Goal: Task Accomplishment & Management: Complete application form

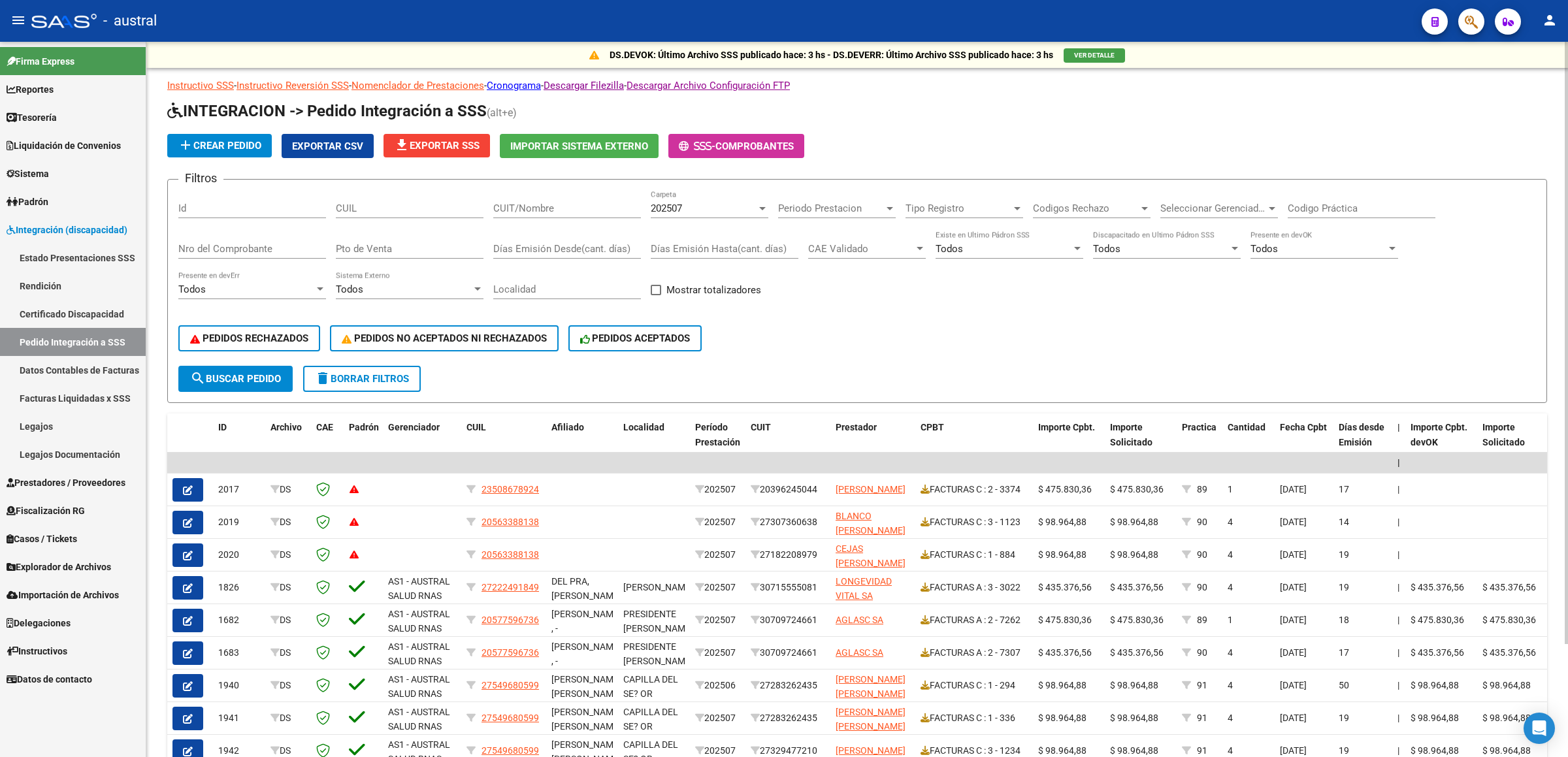
click at [704, 217] on div "202507 Carpeta" at bounding box center [709, 204] width 118 height 28
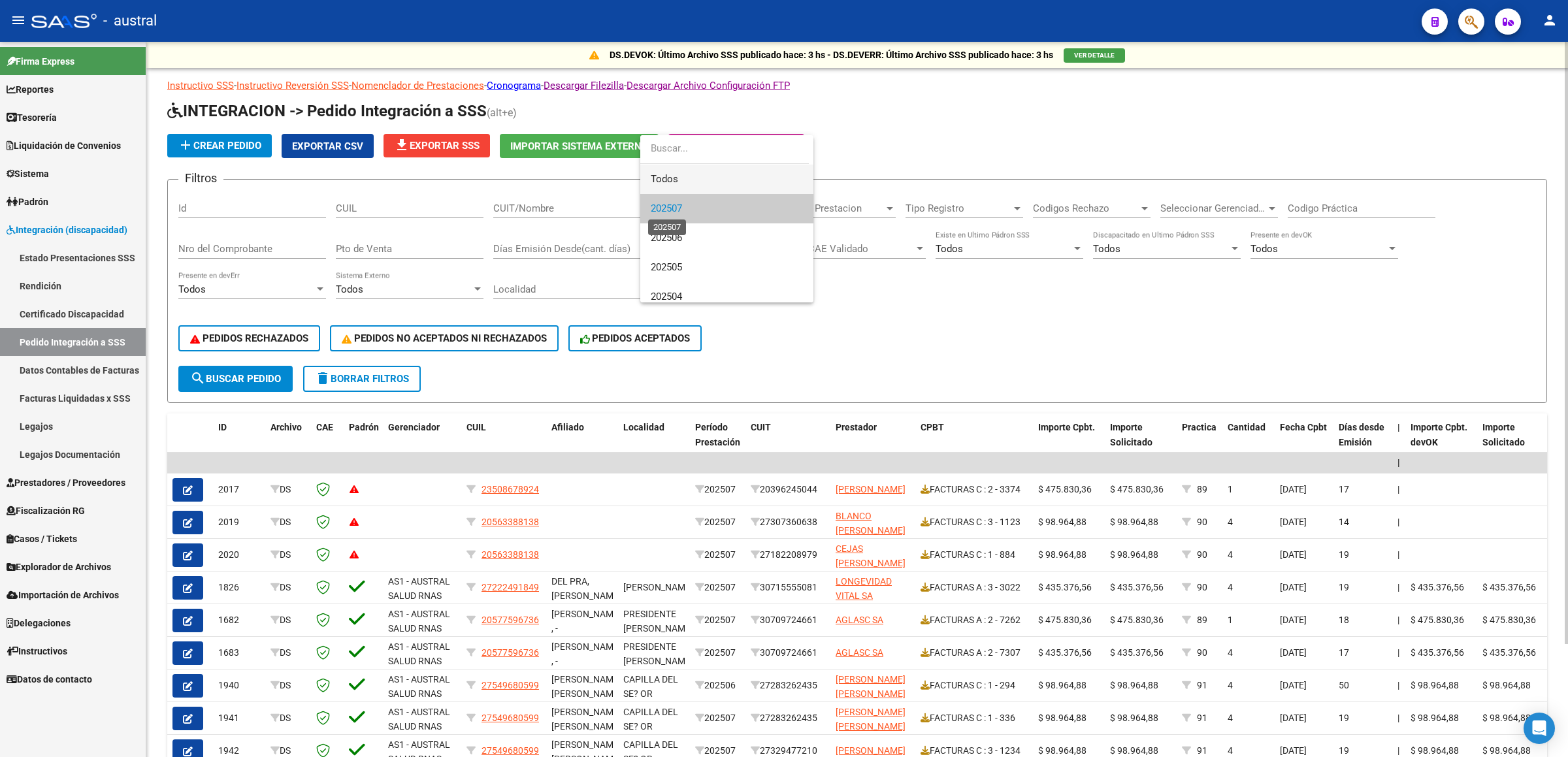
click at [694, 174] on span "Todos" at bounding box center [726, 179] width 152 height 29
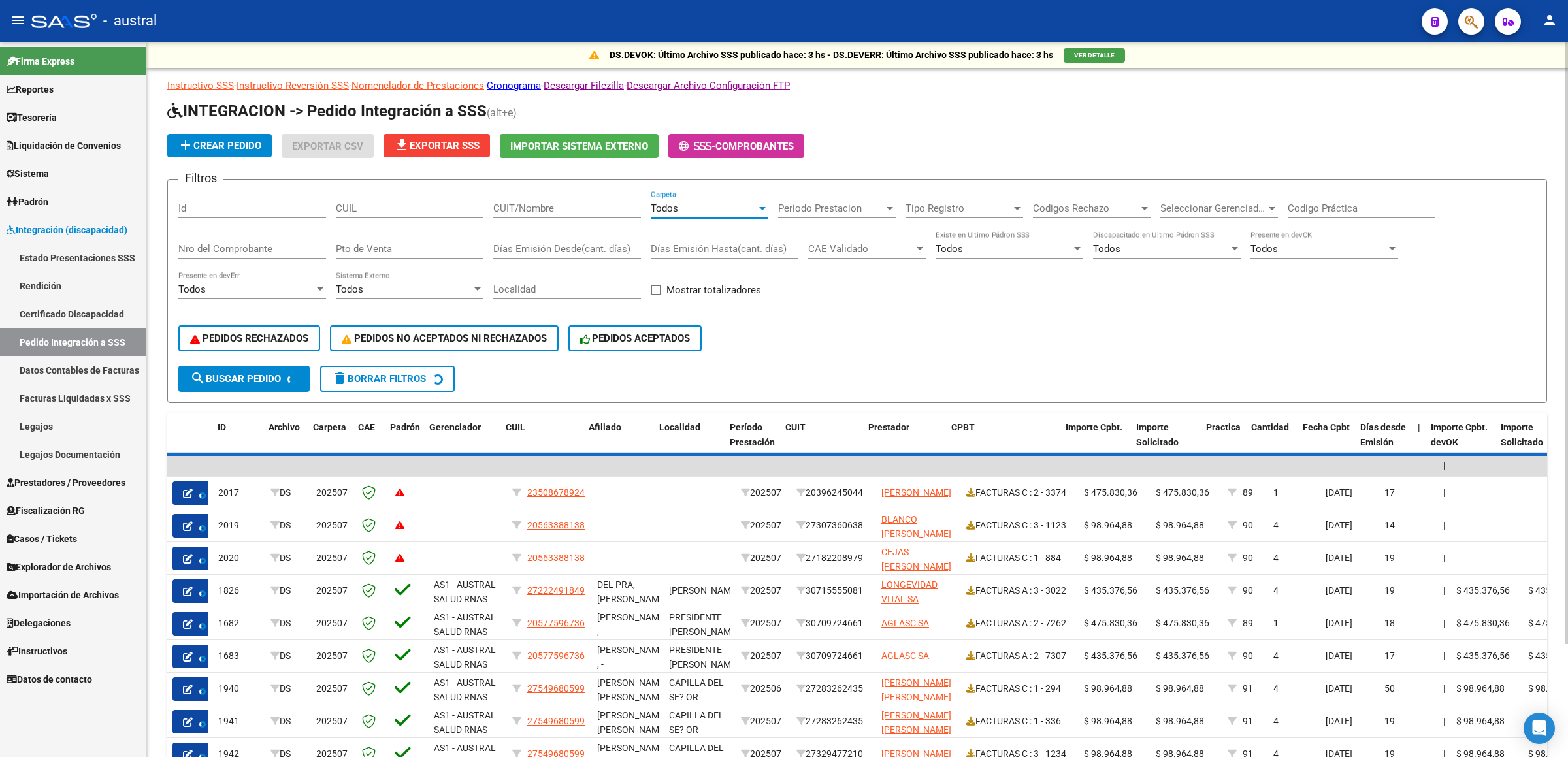
click at [583, 204] on input "CUIT/Nombre" at bounding box center [567, 208] width 148 height 12
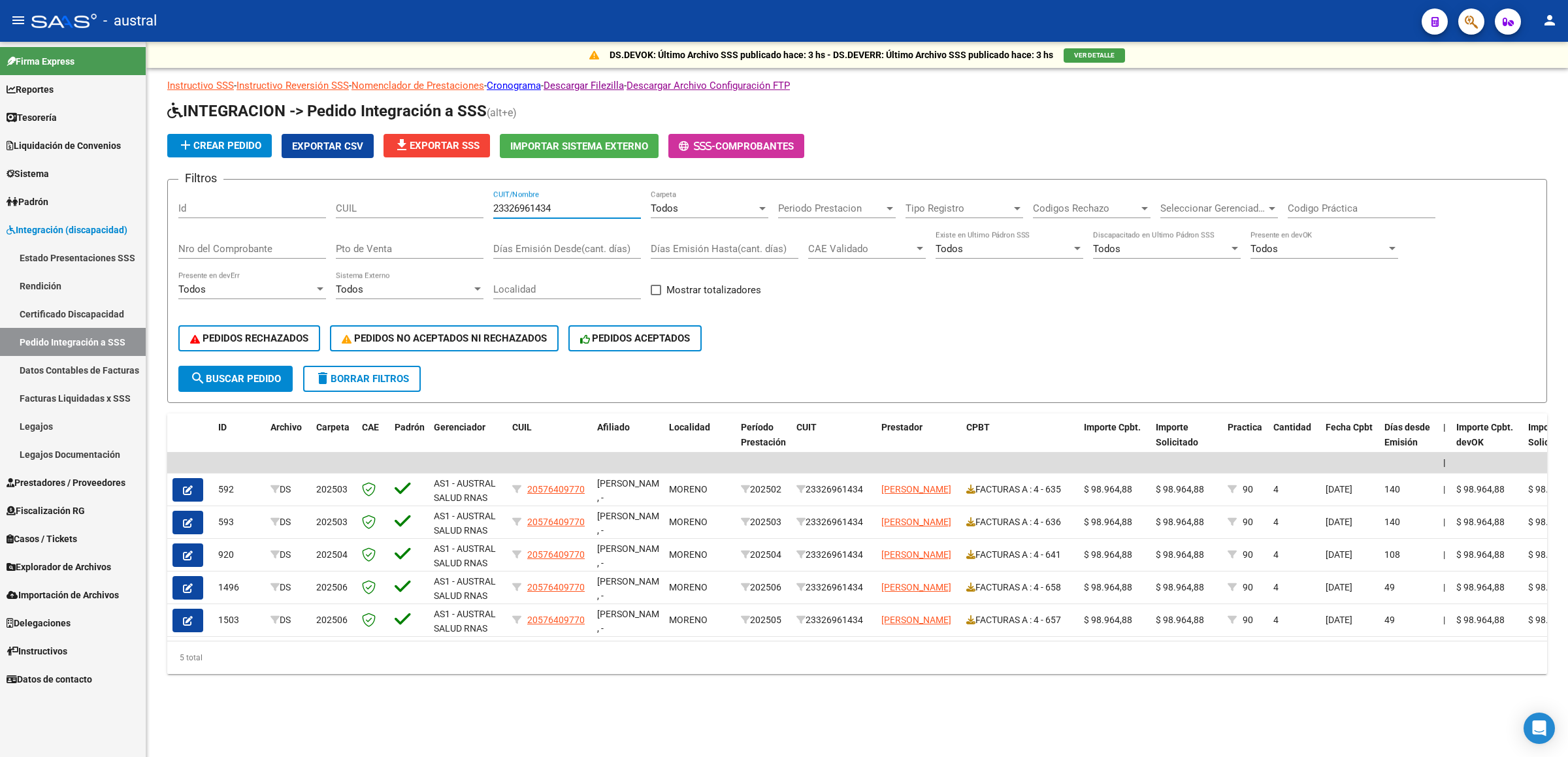
type input "23326961434"
click at [202, 245] on input "Nro del Comprobante" at bounding box center [252, 248] width 148 height 12
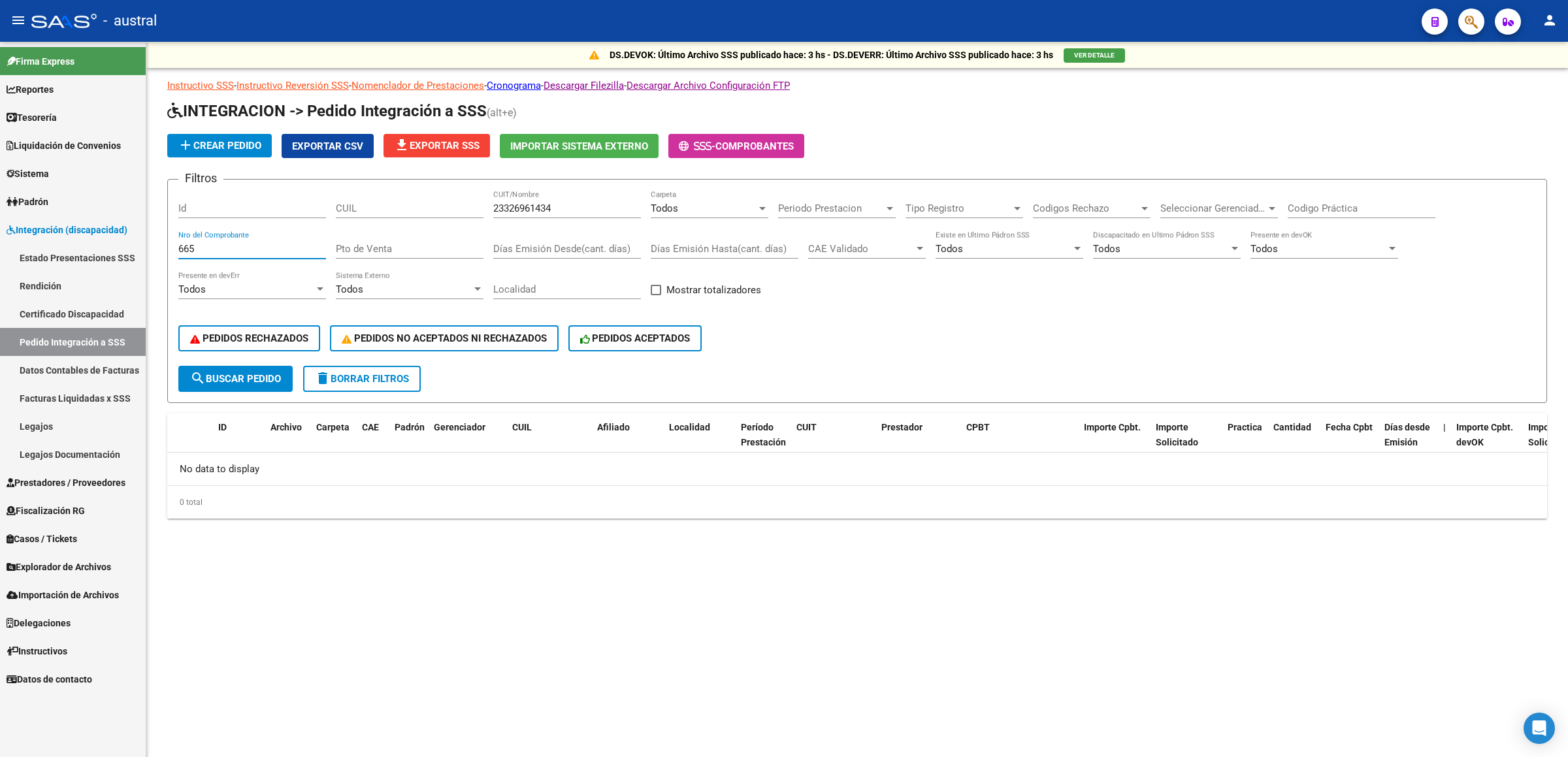
type input "665"
click at [93, 495] on link "Prestadores / Proveedores" at bounding box center [72, 482] width 145 height 28
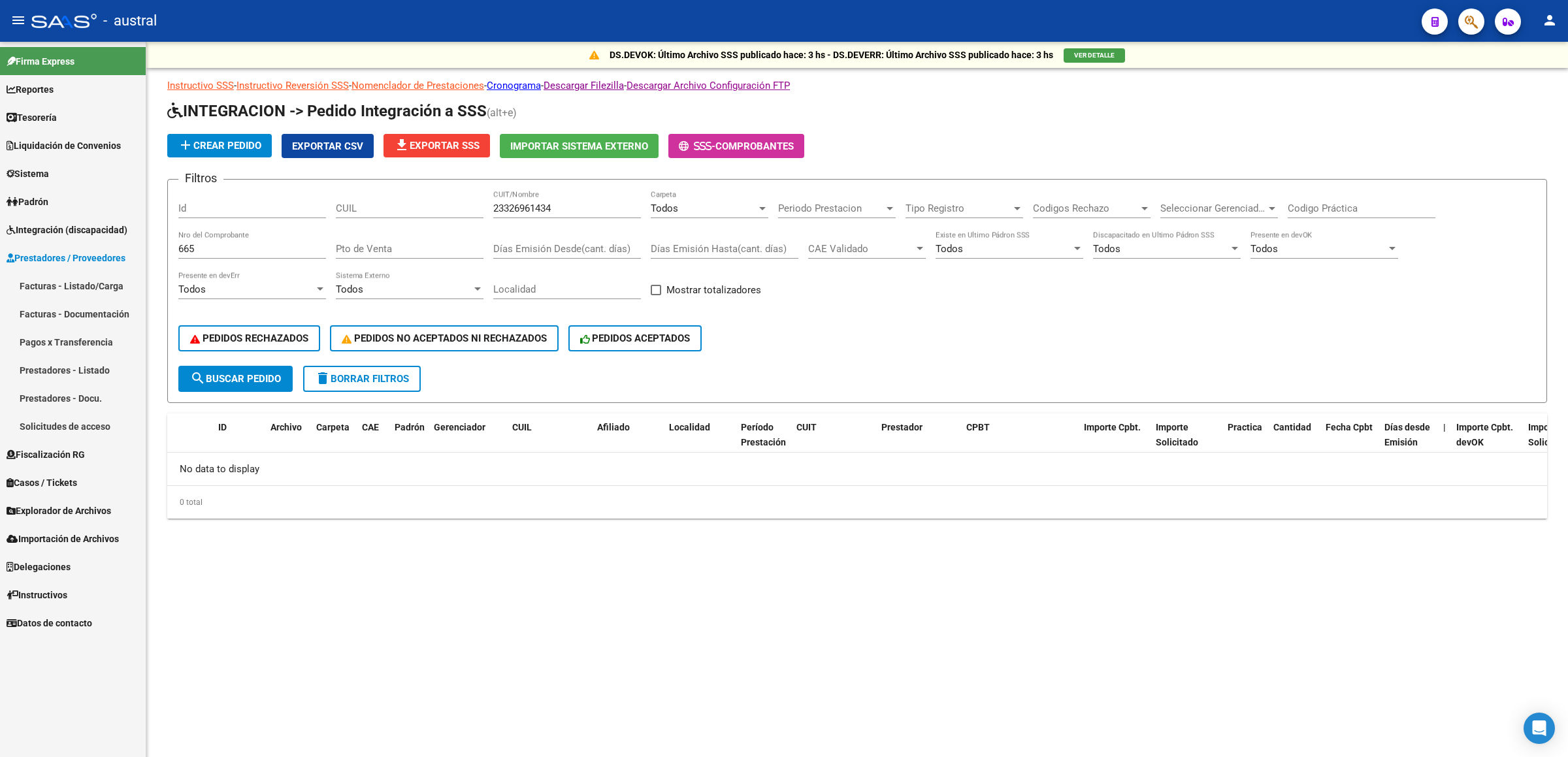
click at [90, 287] on link "Facturas - Listado/Carga" at bounding box center [72, 286] width 145 height 28
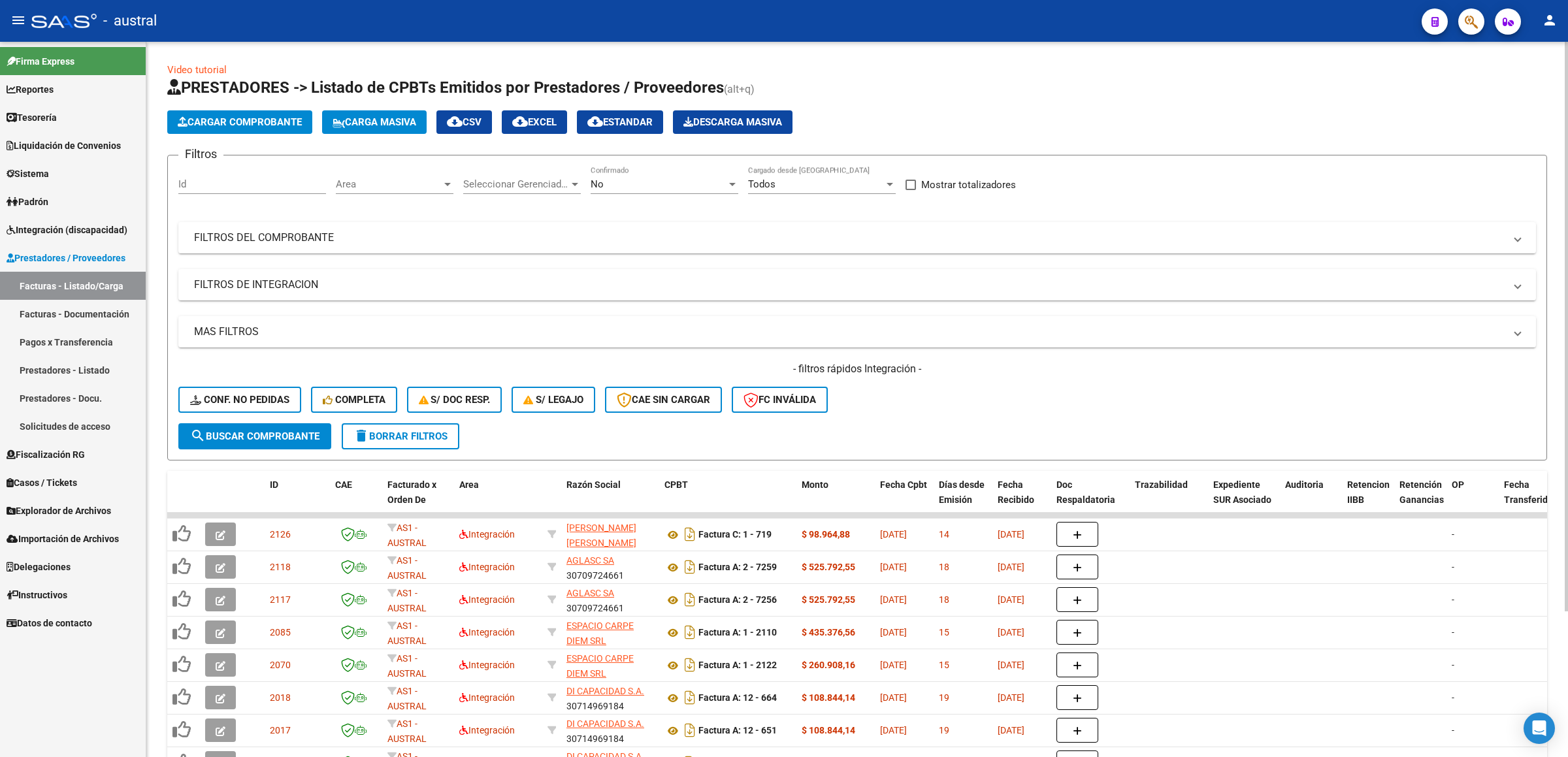
click at [398, 126] on span "Carga Masiva" at bounding box center [374, 122] width 83 height 12
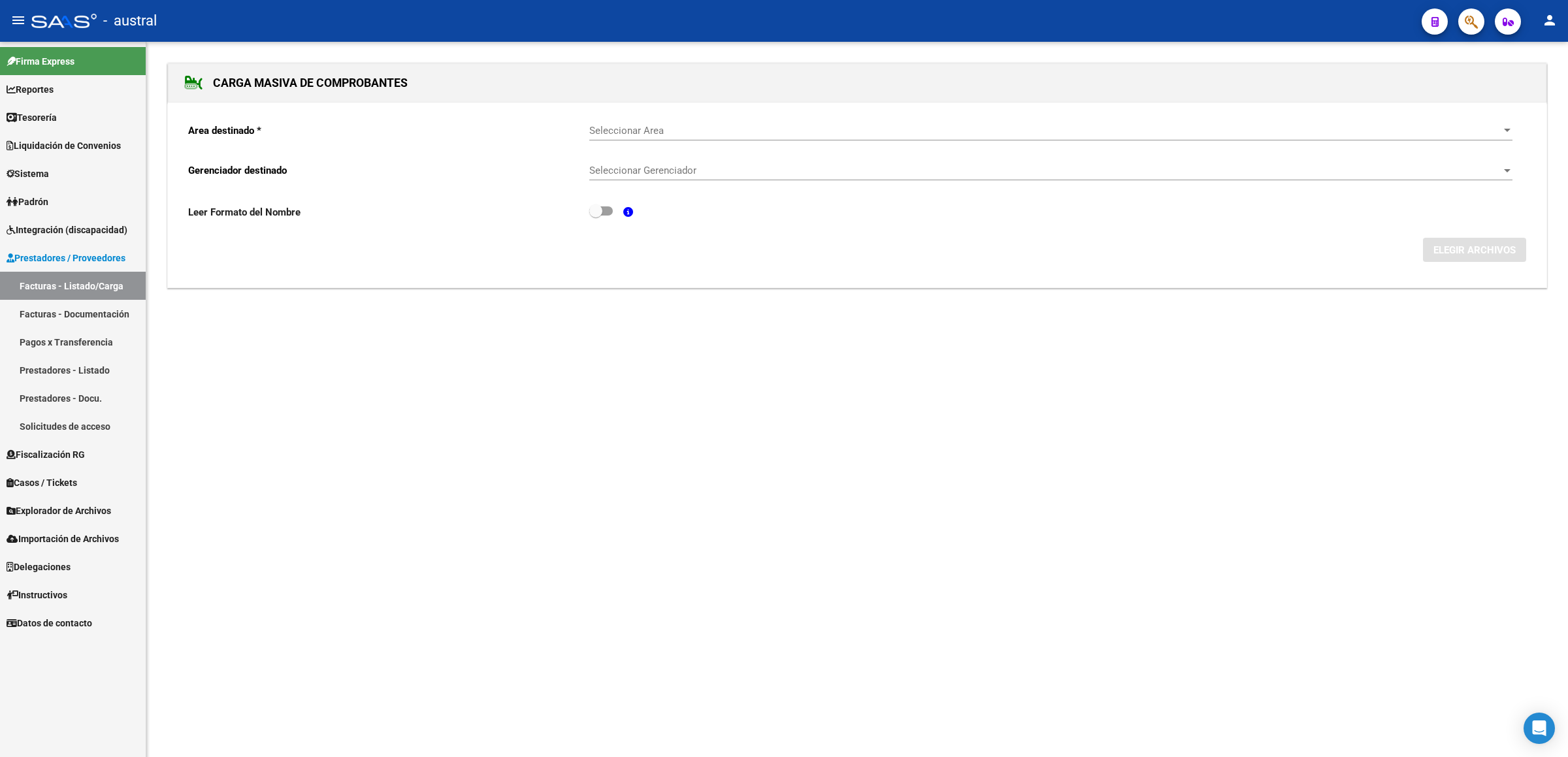
click at [725, 115] on div "Seleccionar Area Seleccionar Area" at bounding box center [1051, 126] width 923 height 28
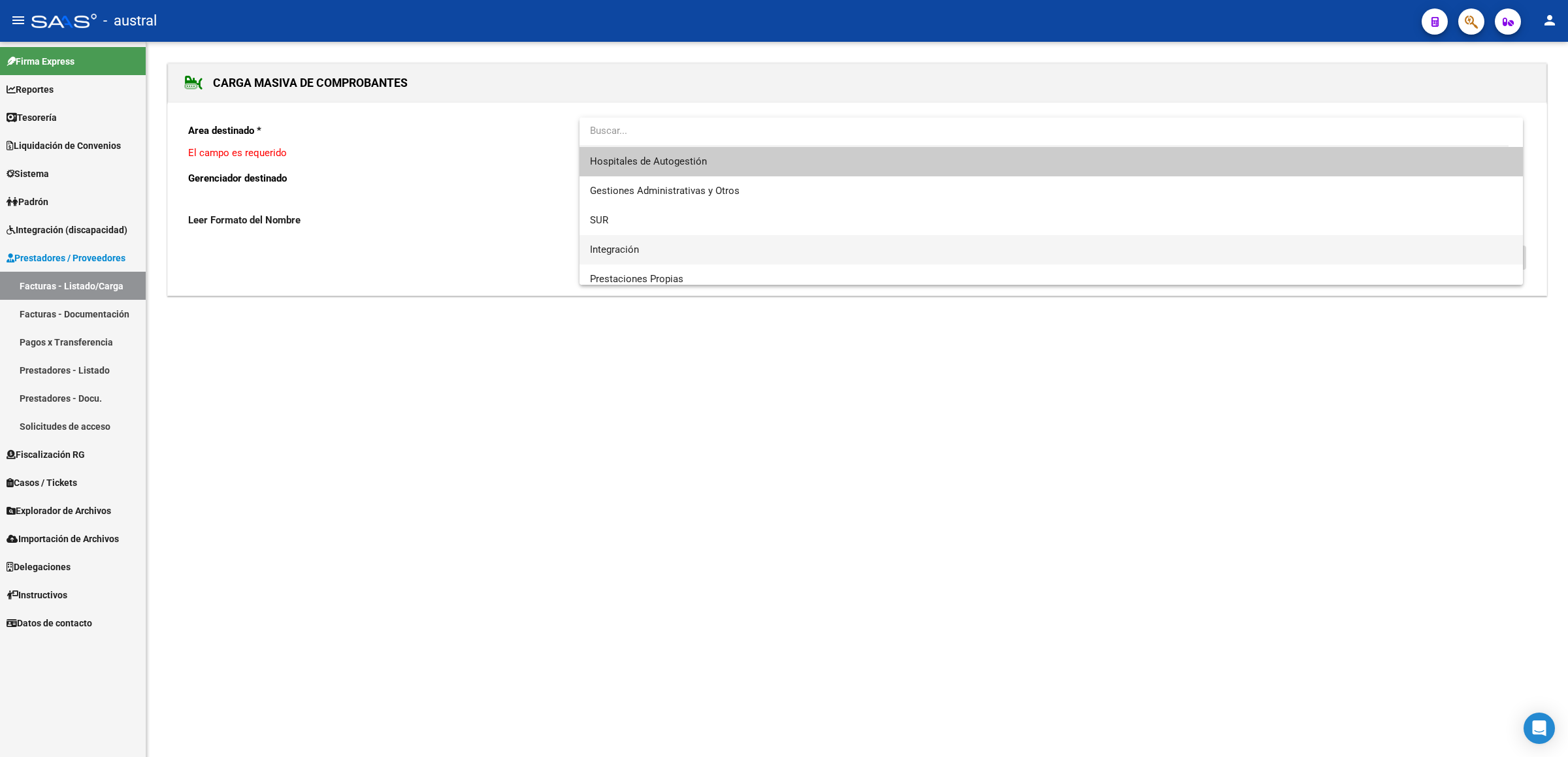
click at [666, 247] on span "Integración" at bounding box center [1052, 249] width 923 height 29
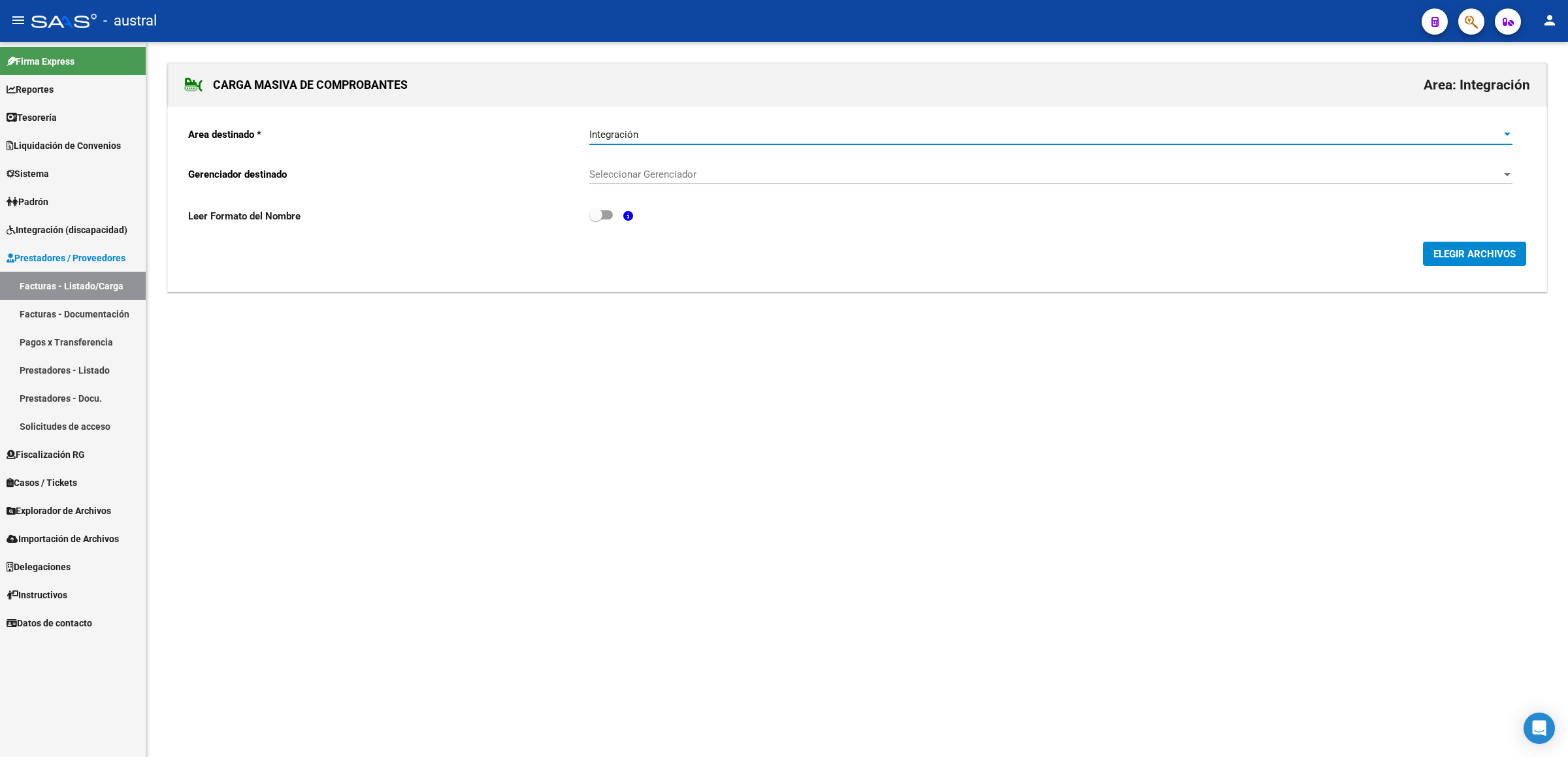
click at [687, 174] on span "Seleccionar Gerenciador" at bounding box center [1045, 174] width 912 height 12
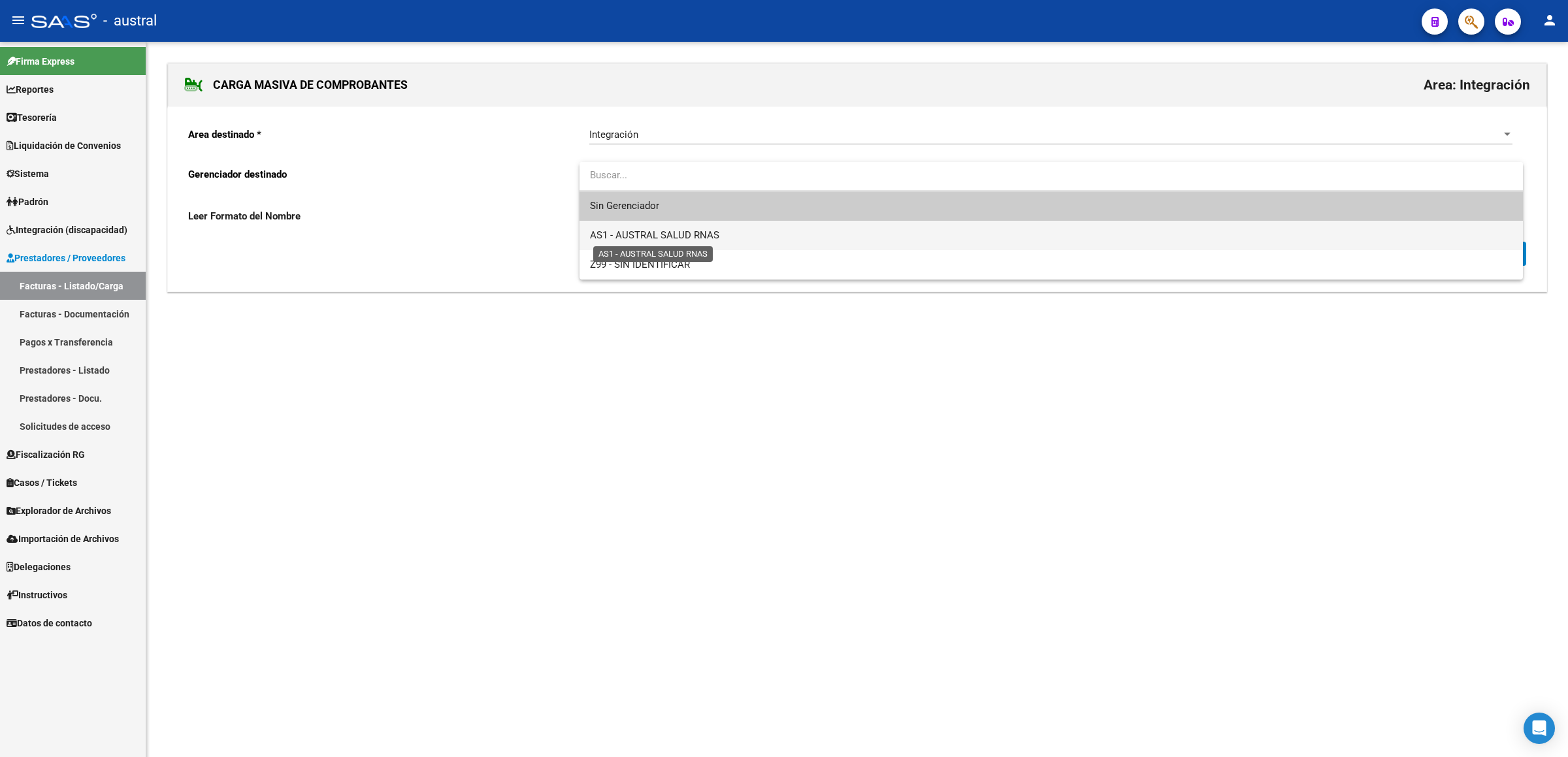
click at [688, 233] on span "AS1 - AUSTRAL SALUD RNAS" at bounding box center [655, 235] width 129 height 12
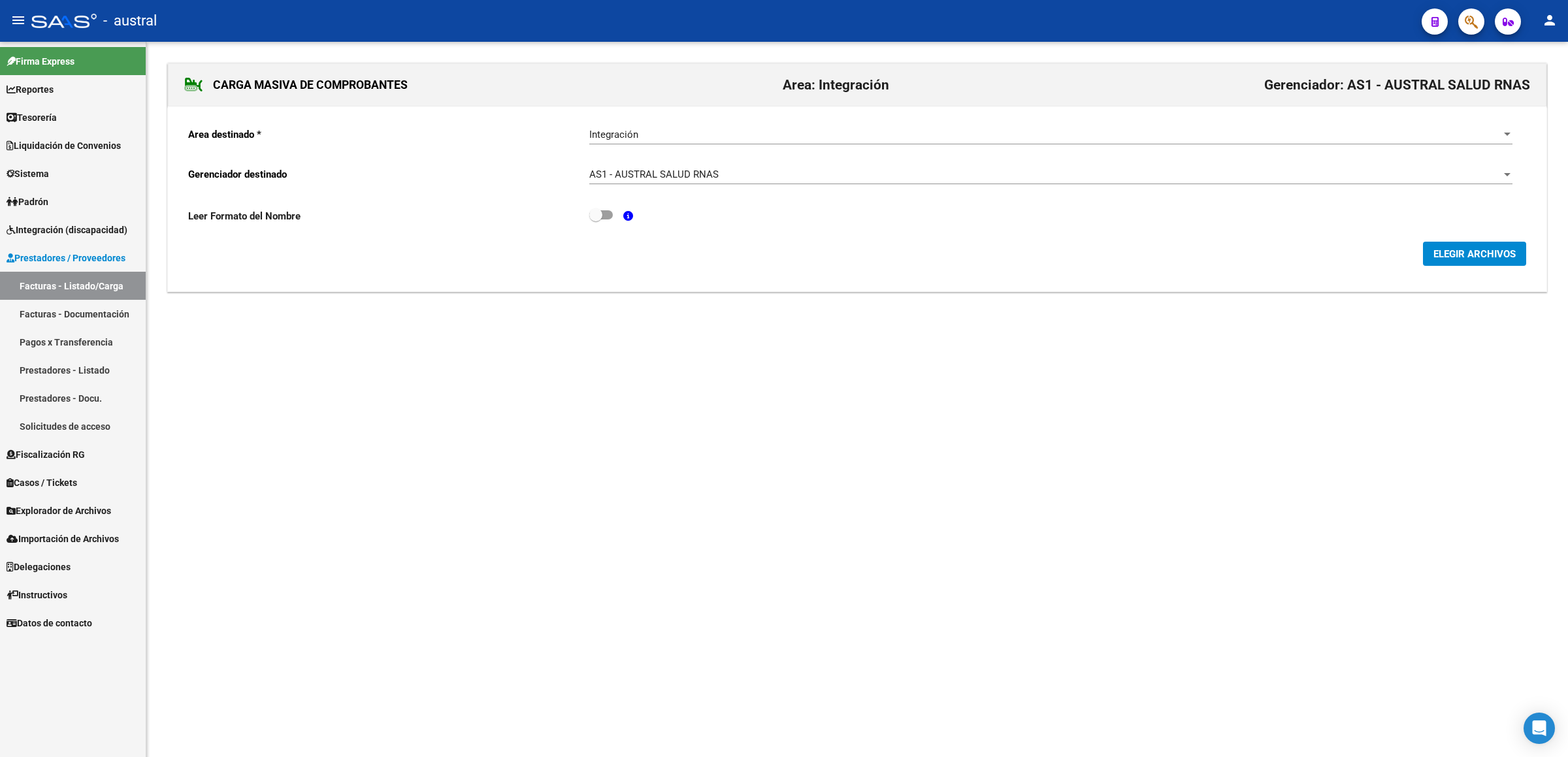
drag, startPoint x: 1435, startPoint y: 240, endPoint x: 1441, endPoint y: 253, distance: 14.3
click at [1438, 244] on form "Area destinado * Integración Seleccionar Area Gerenciador destinado AS1 - AUSTR…" at bounding box center [858, 191] width 1338 height 150
click at [1441, 253] on span "ELEGIR ARCHIVOS" at bounding box center [1475, 254] width 82 height 12
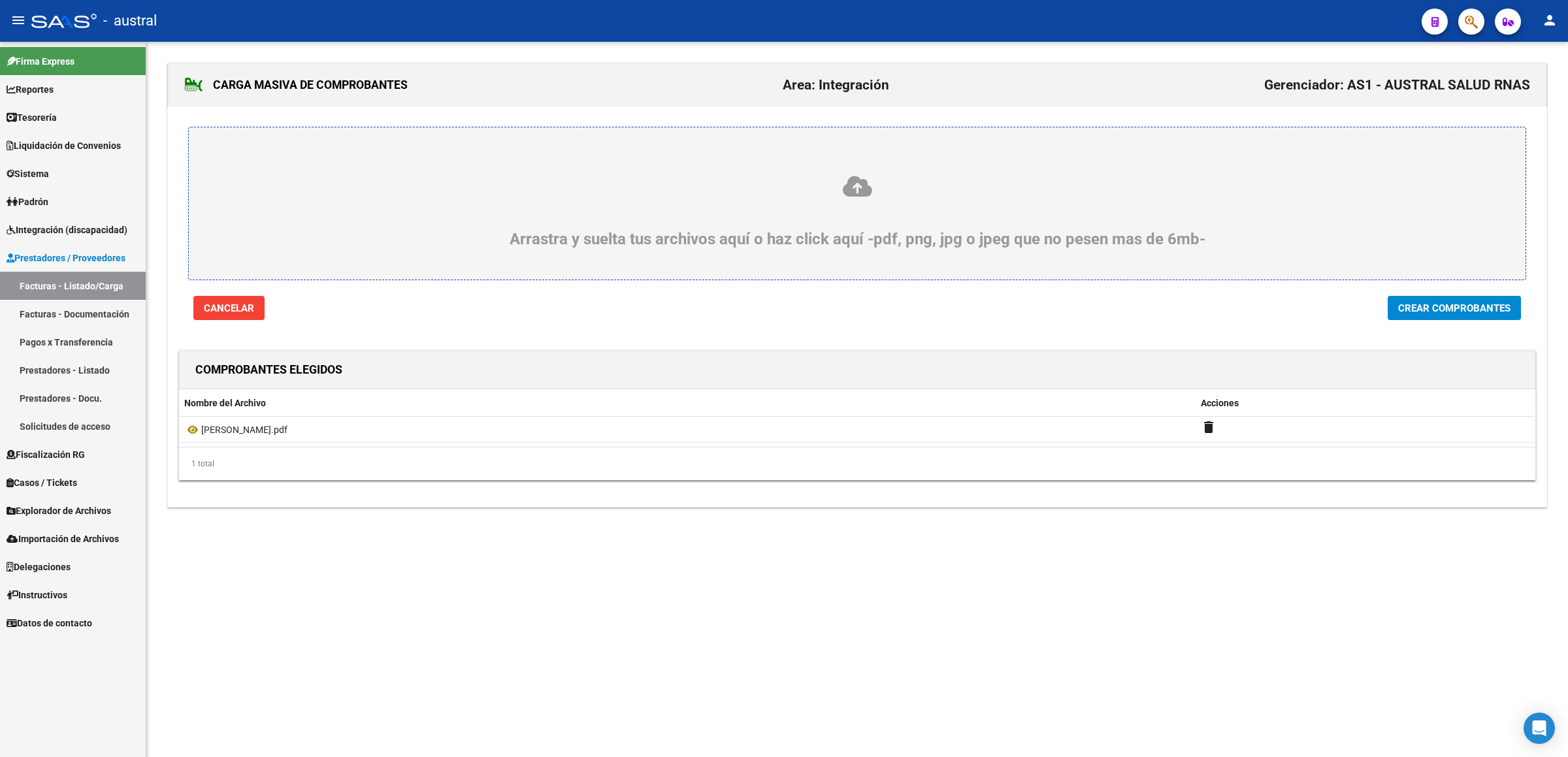
click at [1408, 290] on div "Arrastra y suelta tus archivos aquí o haz click aquí -pdf, png, jpg o jpeg que …" at bounding box center [857, 214] width 1379 height 214
click at [1418, 312] on span "Crear Comprobantes" at bounding box center [1455, 308] width 112 height 12
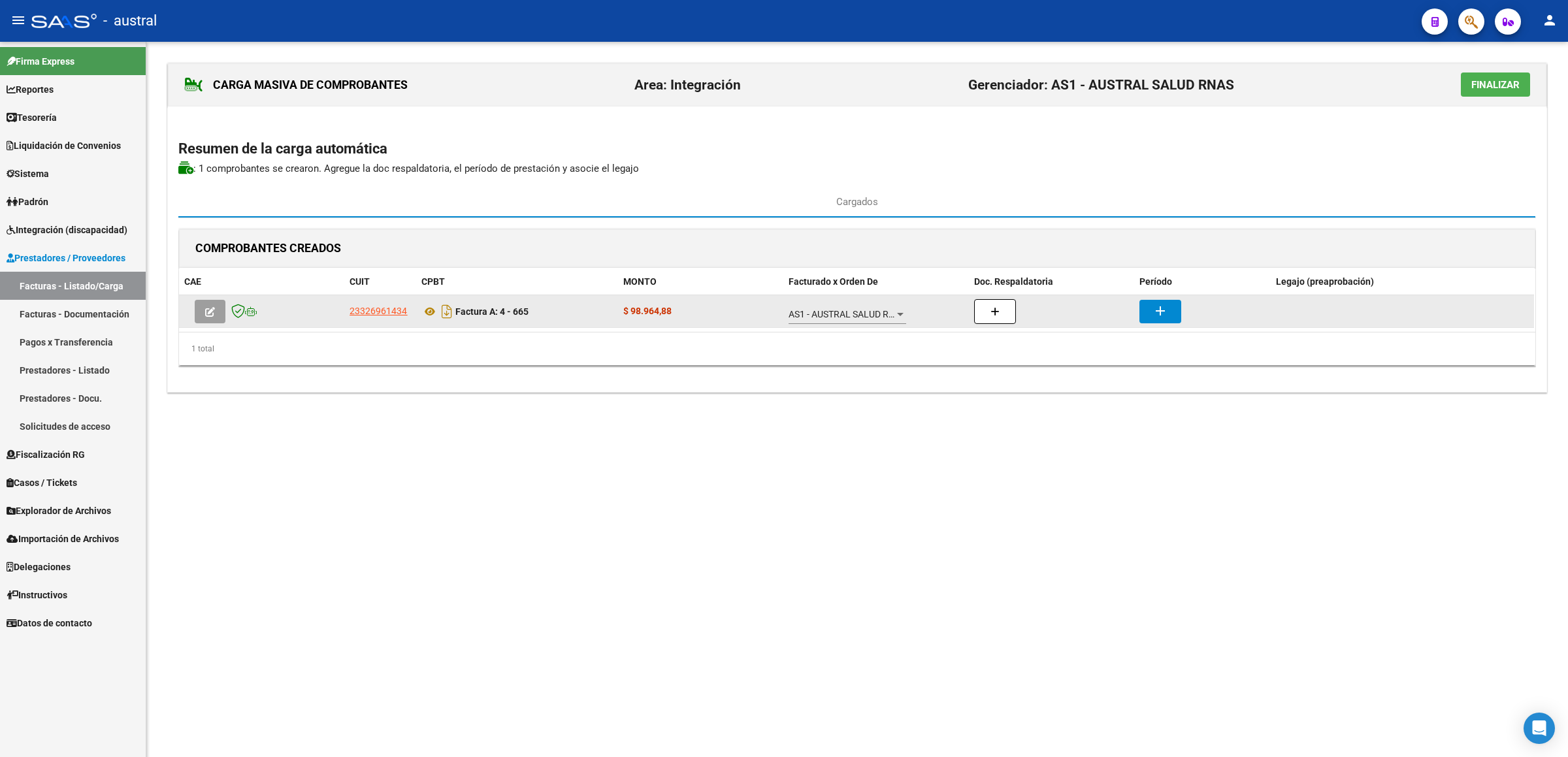
click at [201, 310] on button "button" at bounding box center [210, 311] width 31 height 23
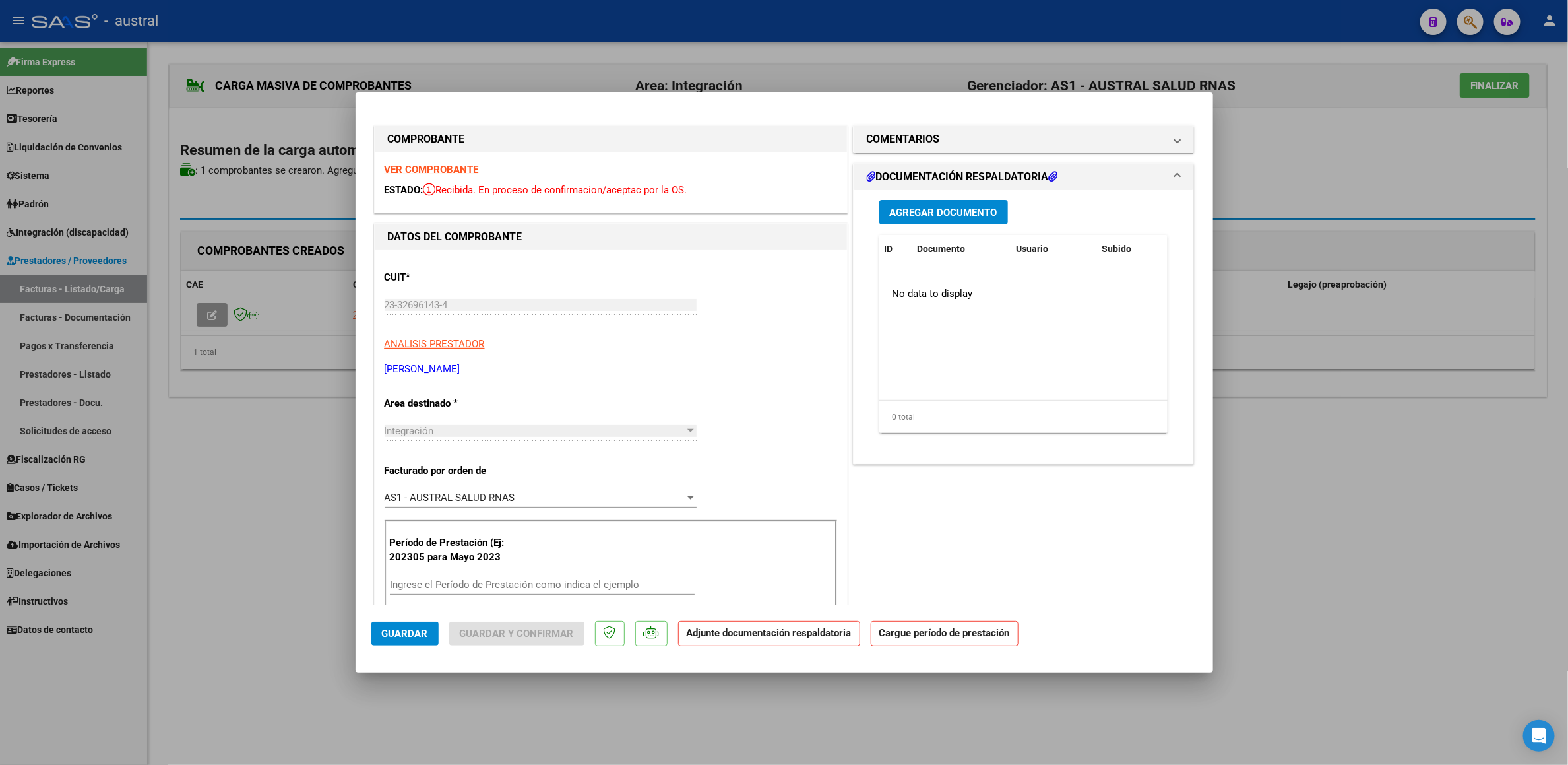
click at [556, 584] on input "Ingrese el Período de Prestación como indica el ejemplo" at bounding box center [542, 584] width 305 height 12
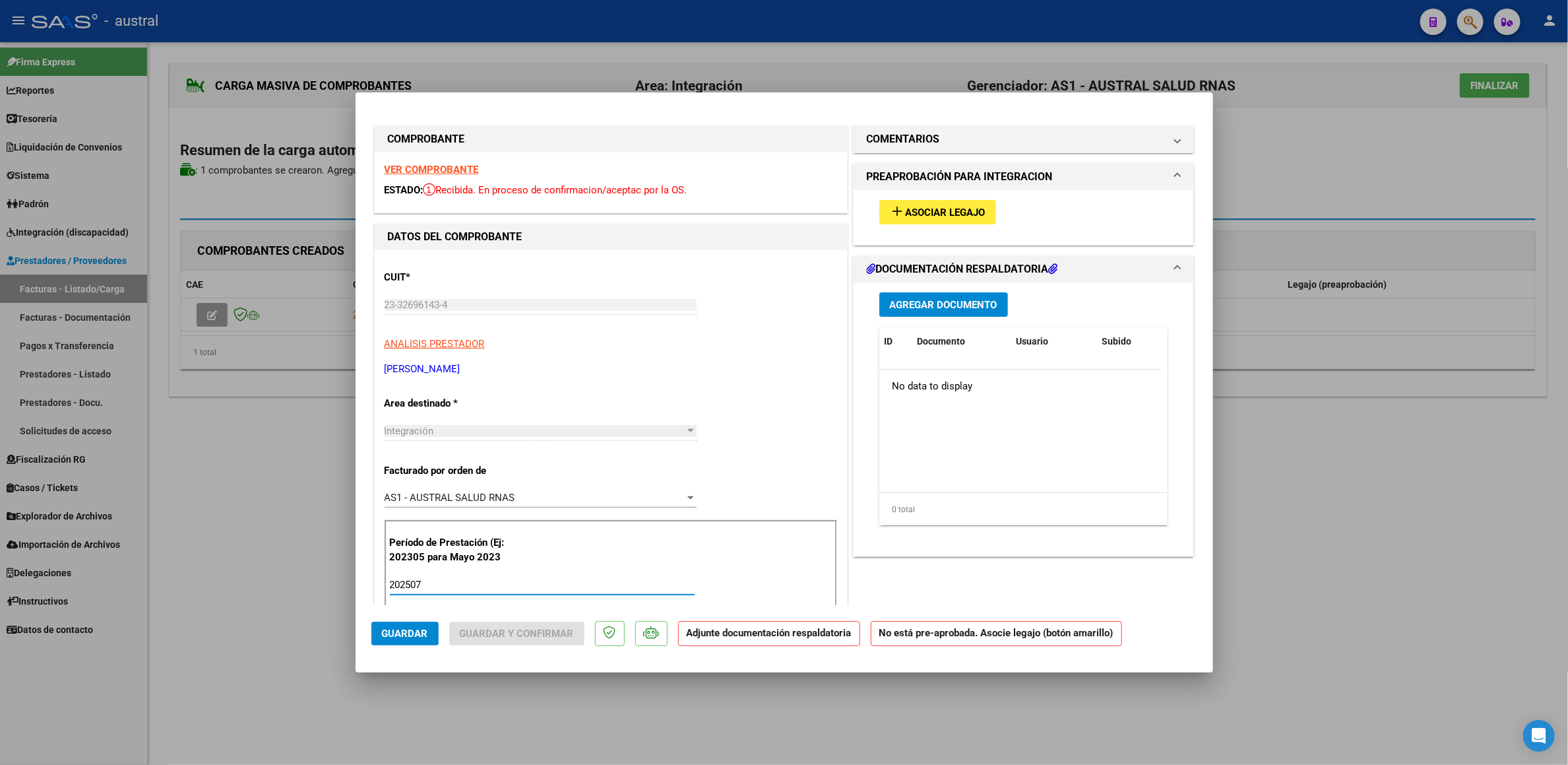
type input "202507"
click at [929, 212] on span "Asociar Legajo" at bounding box center [945, 212] width 79 height 12
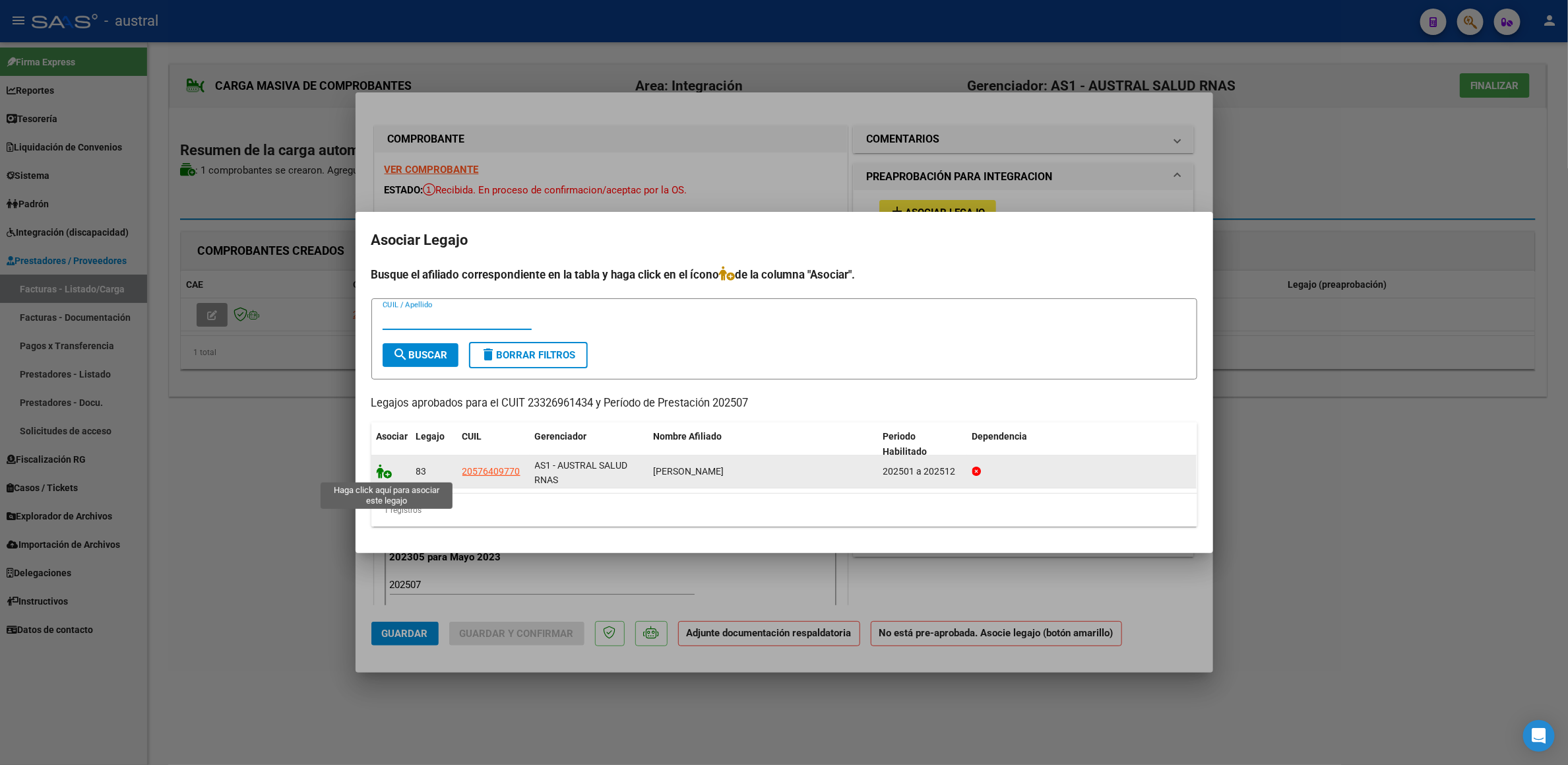
click at [384, 478] on icon at bounding box center [384, 471] width 16 height 14
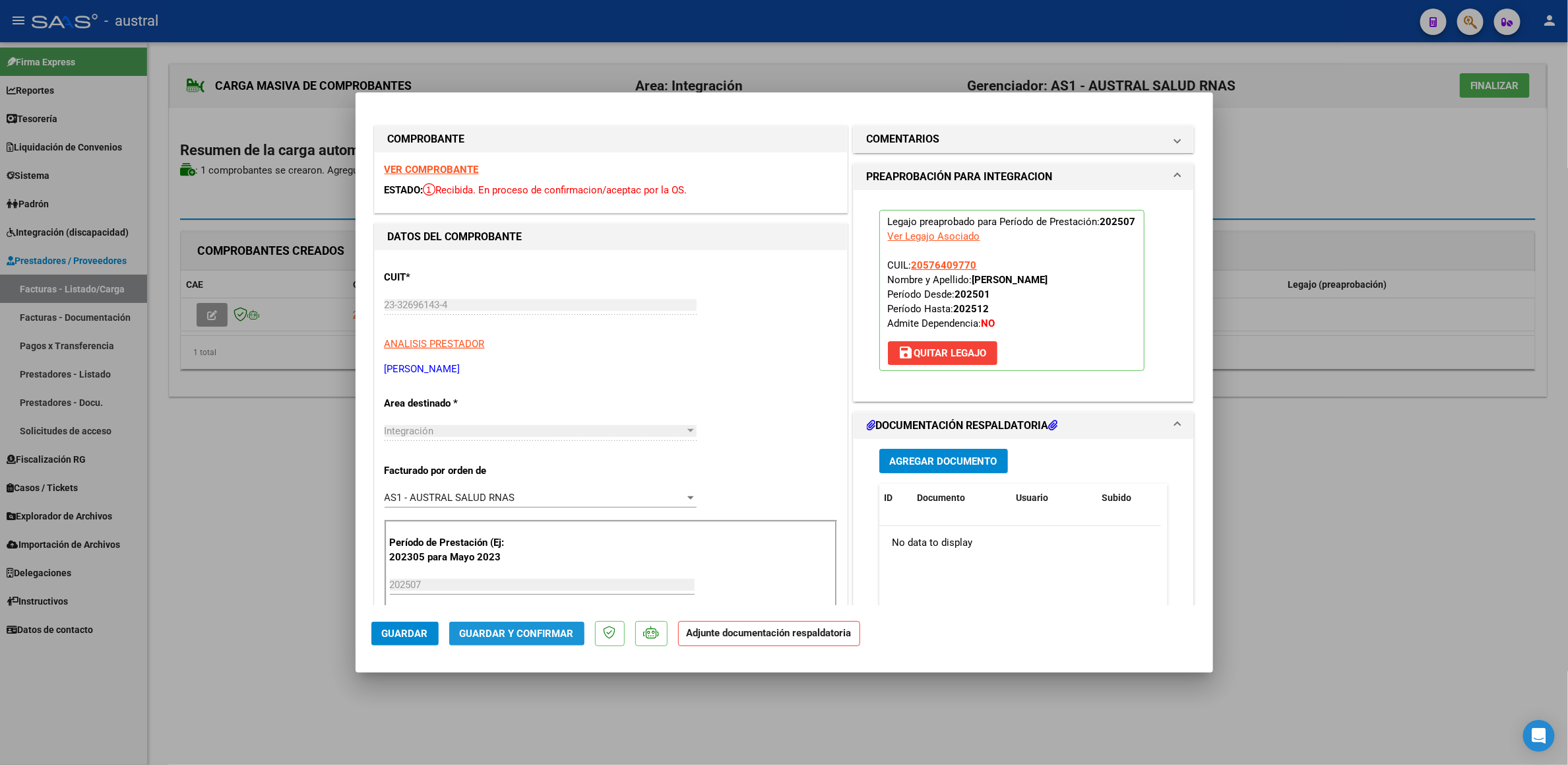
click at [487, 629] on span "Guardar y Confirmar" at bounding box center [517, 633] width 115 height 12
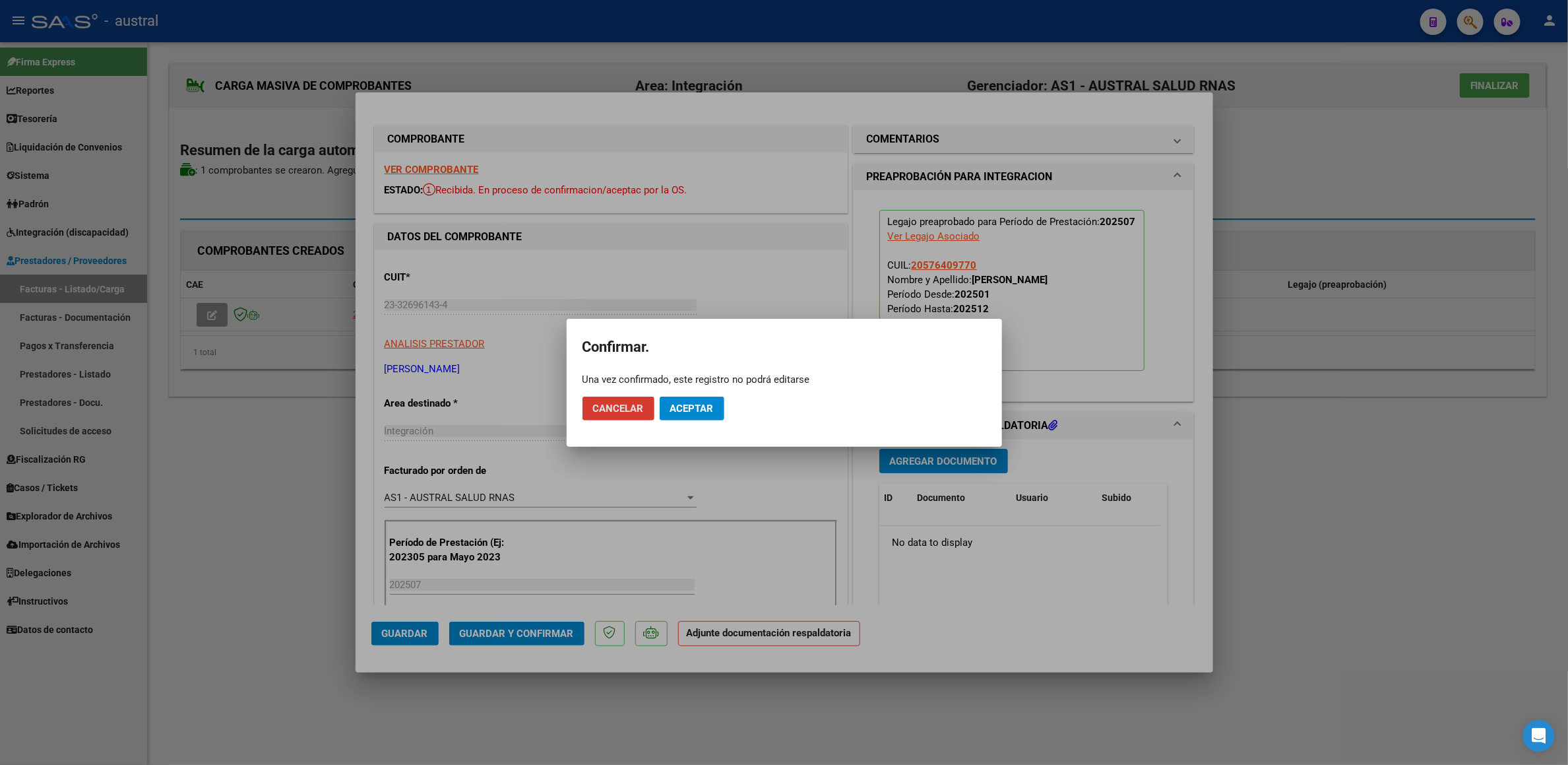
click at [674, 415] on button "Aceptar" at bounding box center [692, 408] width 64 height 24
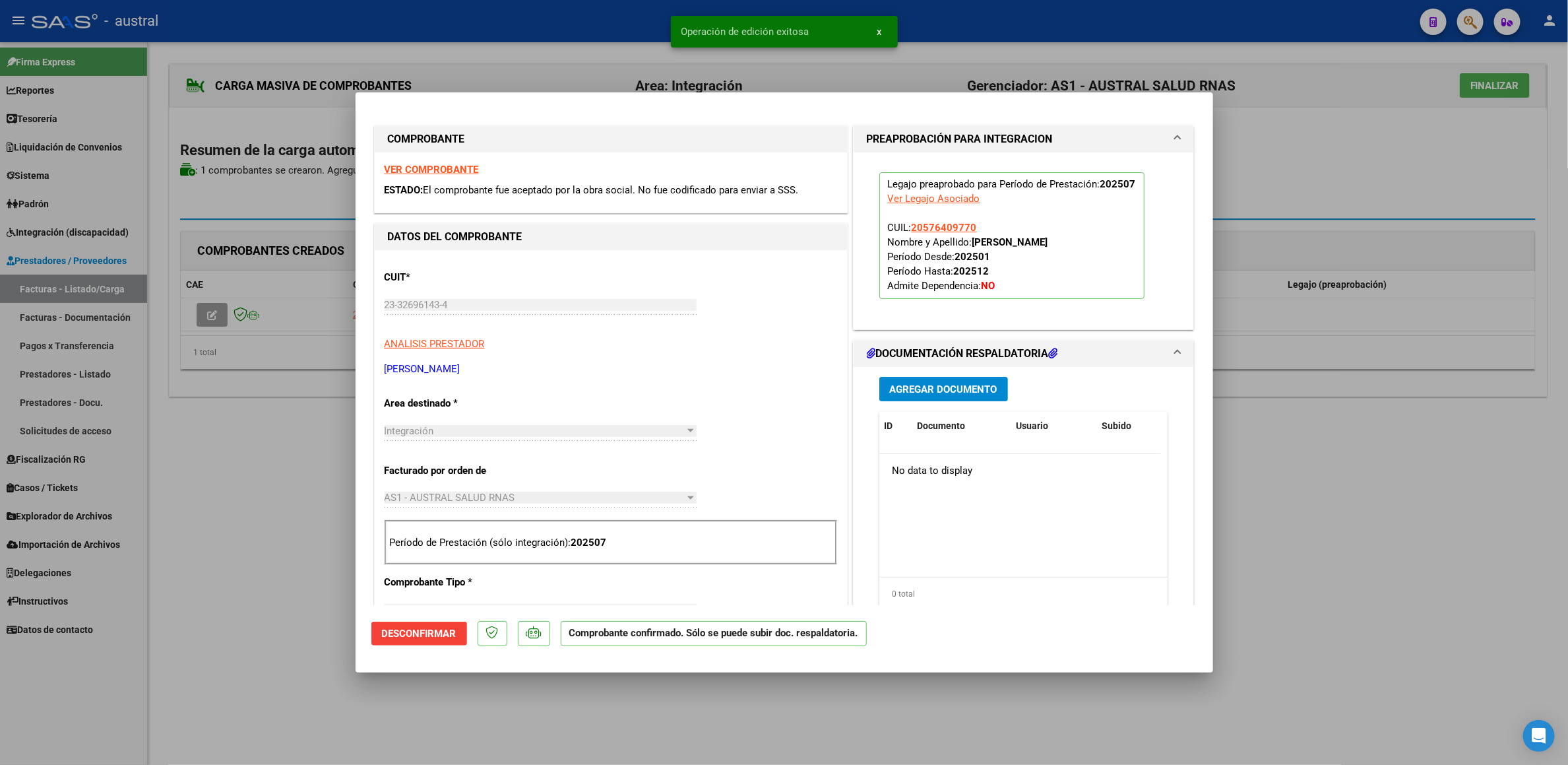
click at [265, 402] on div at bounding box center [784, 382] width 1568 height 765
type input "$ 0,00"
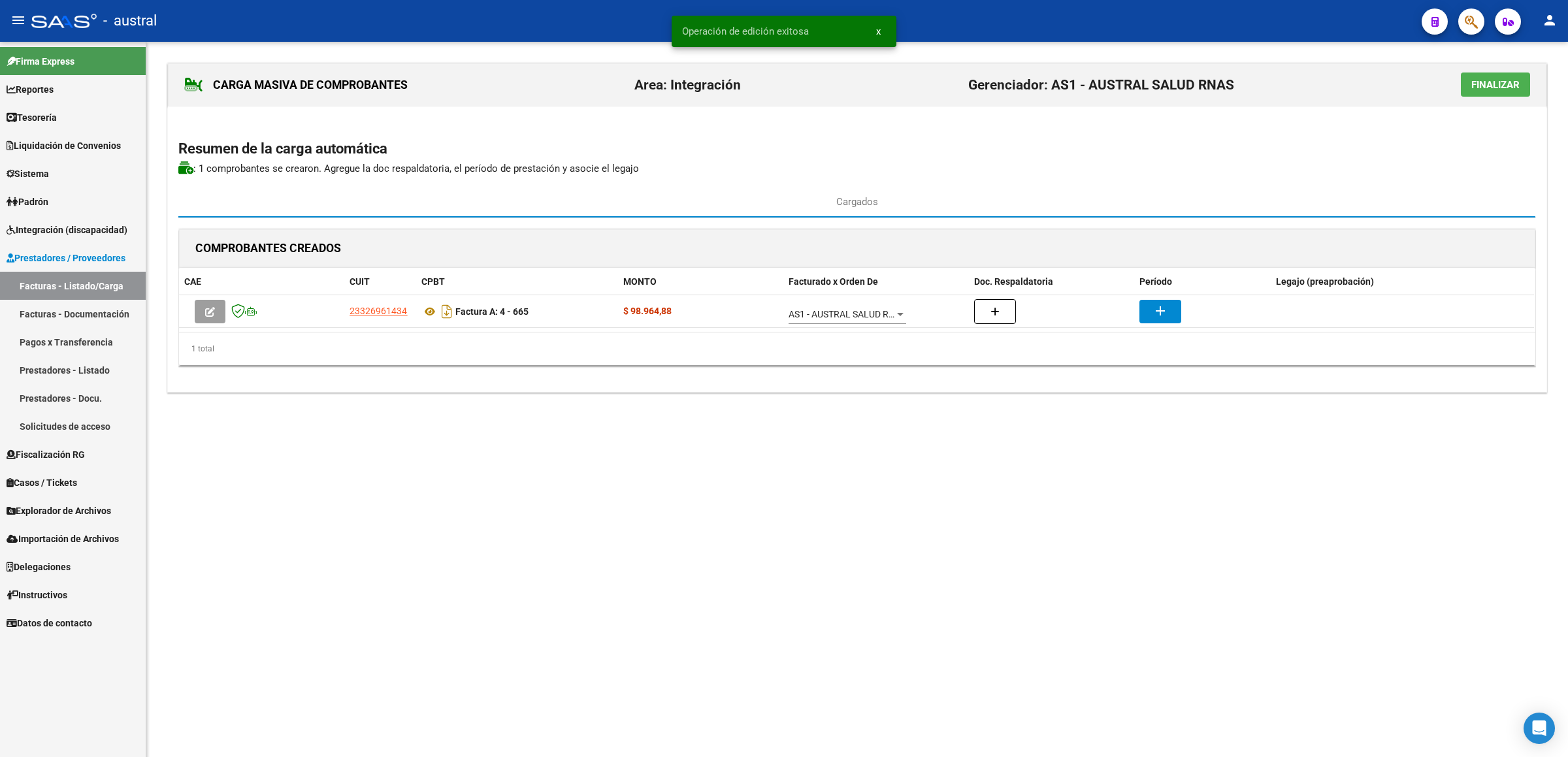
click at [1459, 77] on div "CARGA MASIVA DE COMPROBANTES Area: Integración Gerenciador: AS1 - AUSTRAL SALUD…" at bounding box center [857, 85] width 1379 height 43
click at [1463, 82] on button "Finalizar" at bounding box center [1496, 84] width 69 height 24
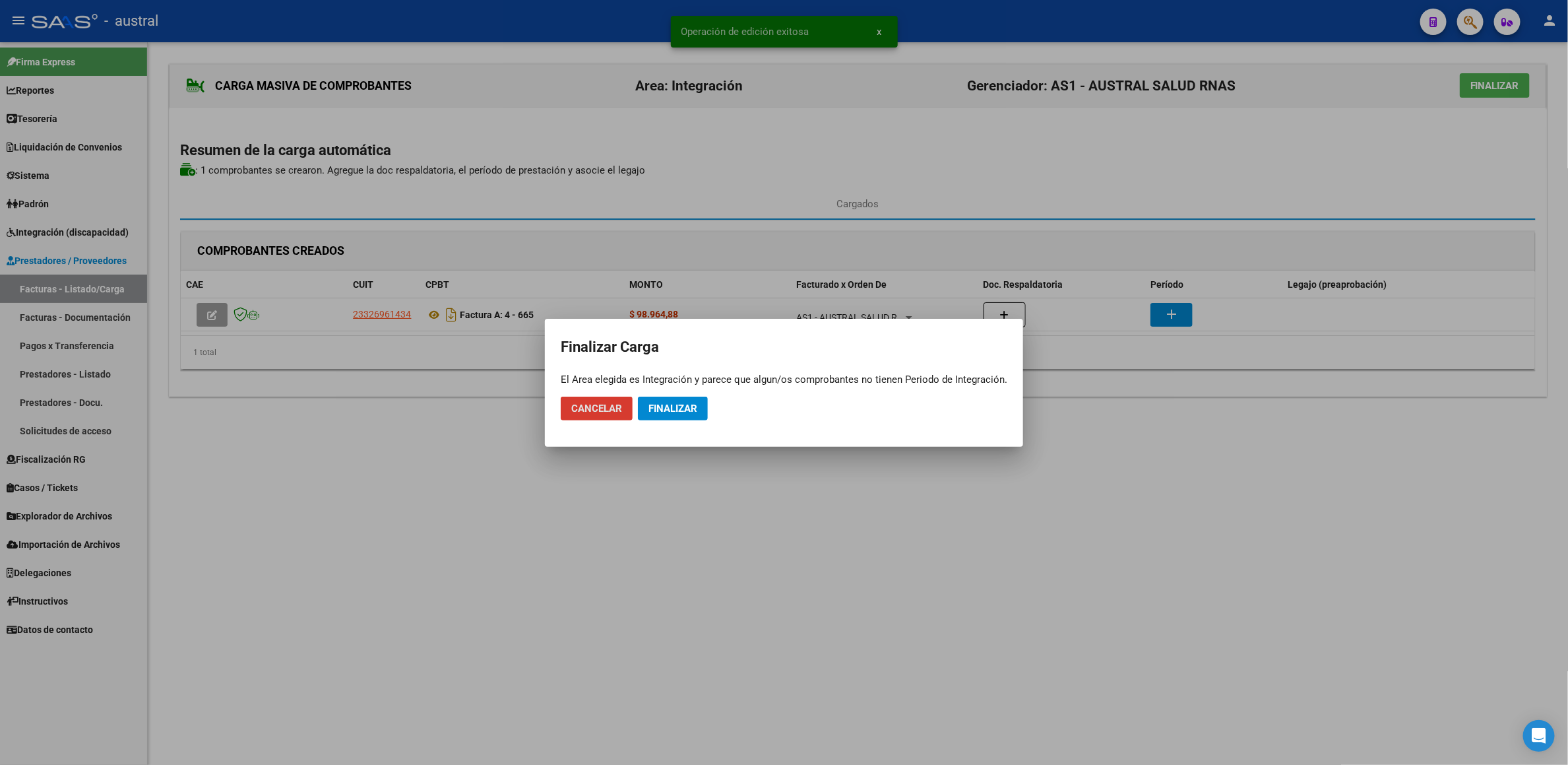
click at [714, 418] on mat-dialog-actions "Cancelar Finalizar" at bounding box center [784, 408] width 447 height 44
click at [697, 410] on span "Finalizar" at bounding box center [673, 408] width 49 height 12
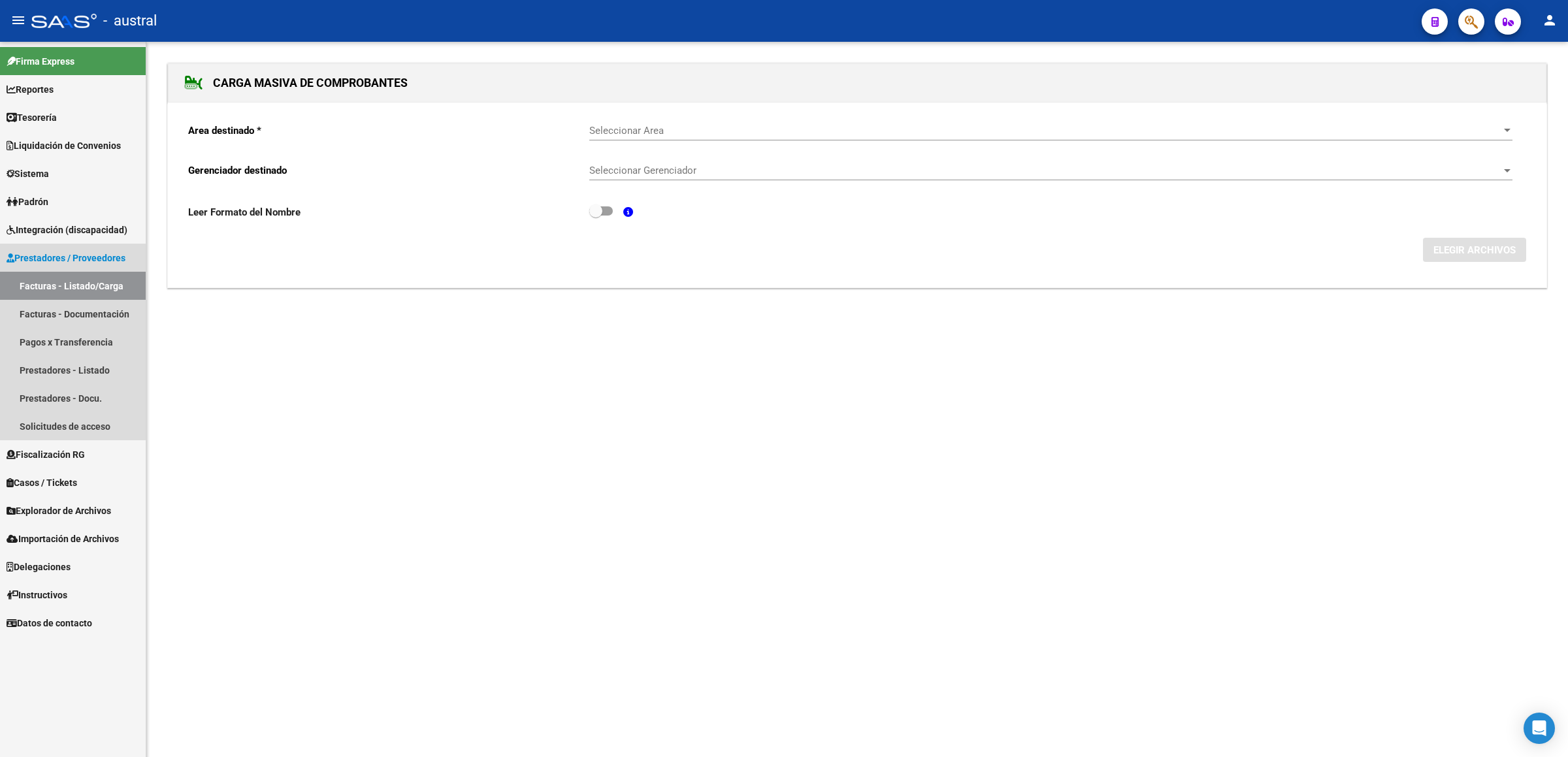
click at [98, 286] on link "Facturas - Listado/Carga" at bounding box center [72, 286] width 145 height 28
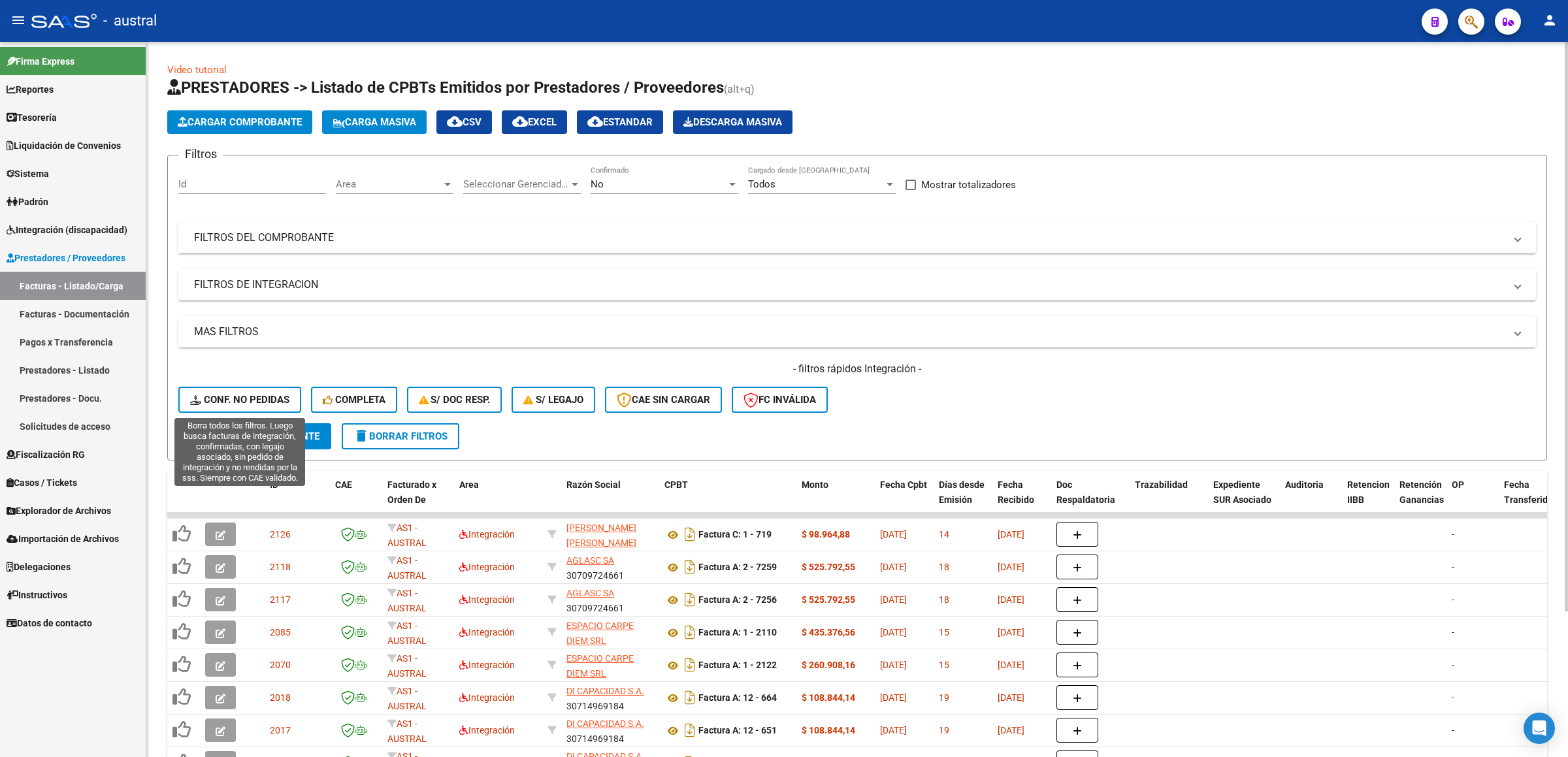
click at [241, 400] on span "Conf. no pedidas" at bounding box center [240, 399] width 99 height 12
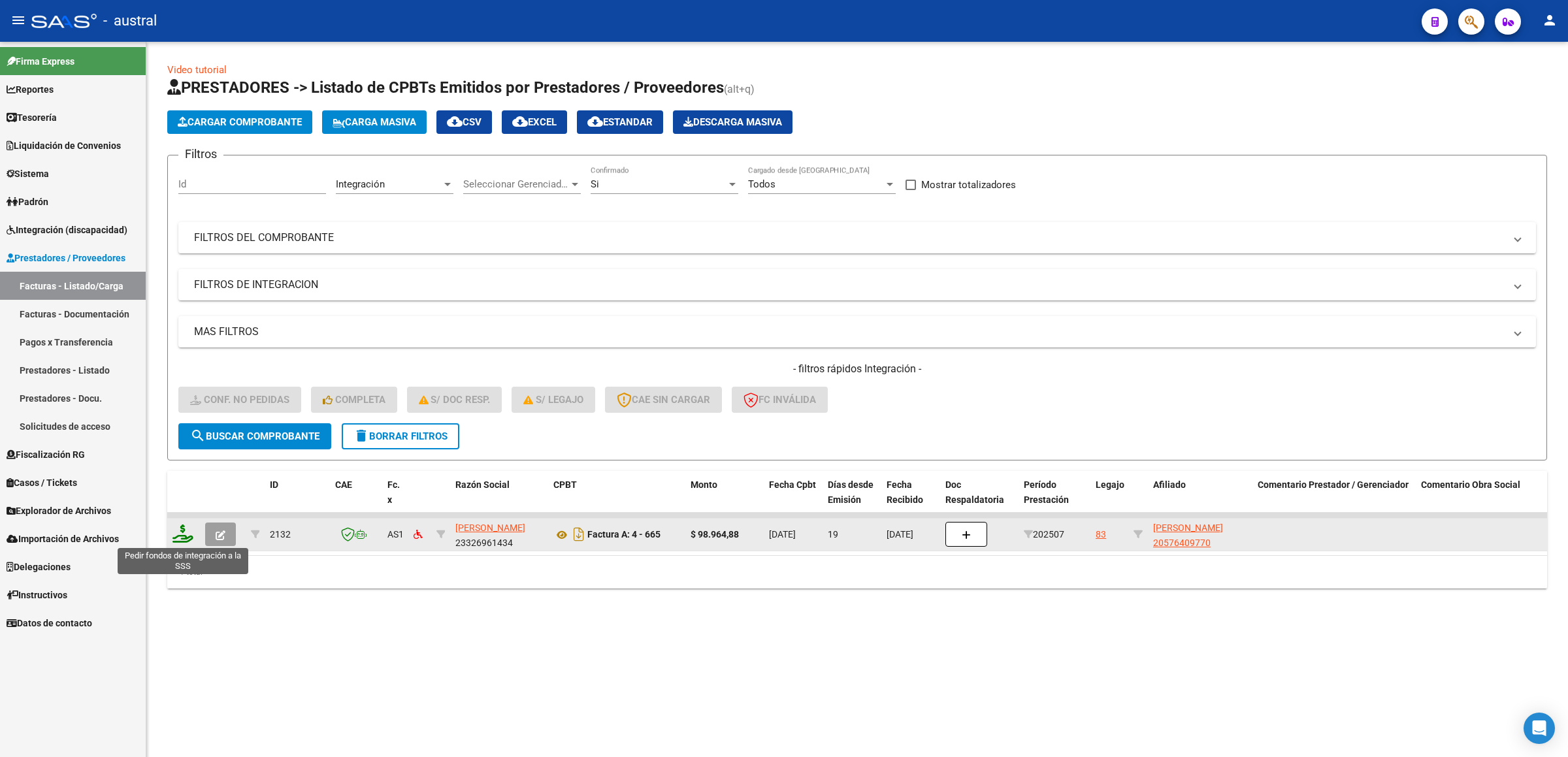
click at [190, 538] on icon at bounding box center [183, 534] width 21 height 19
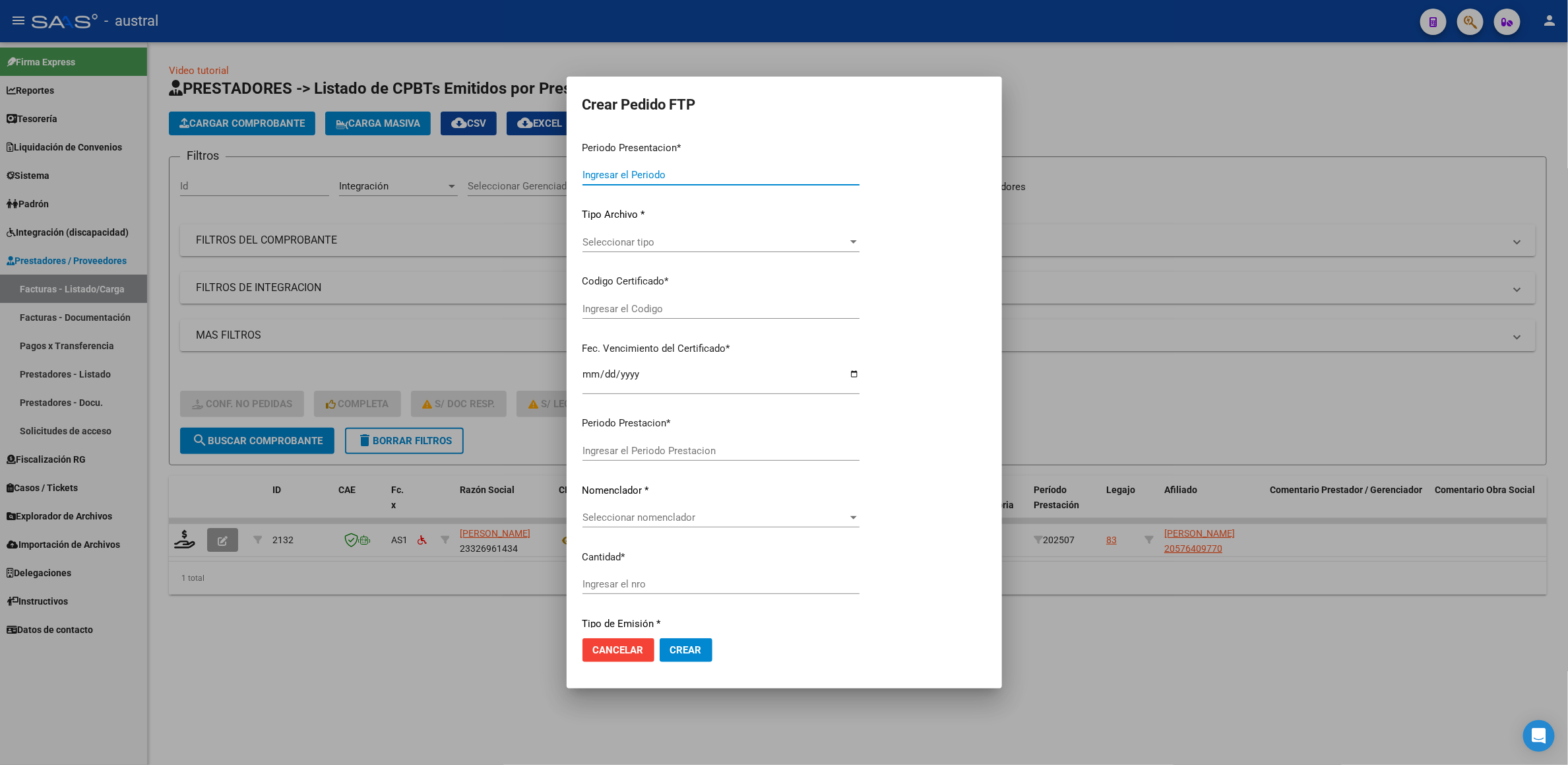
type input "202507"
type input "$ 98.964,88"
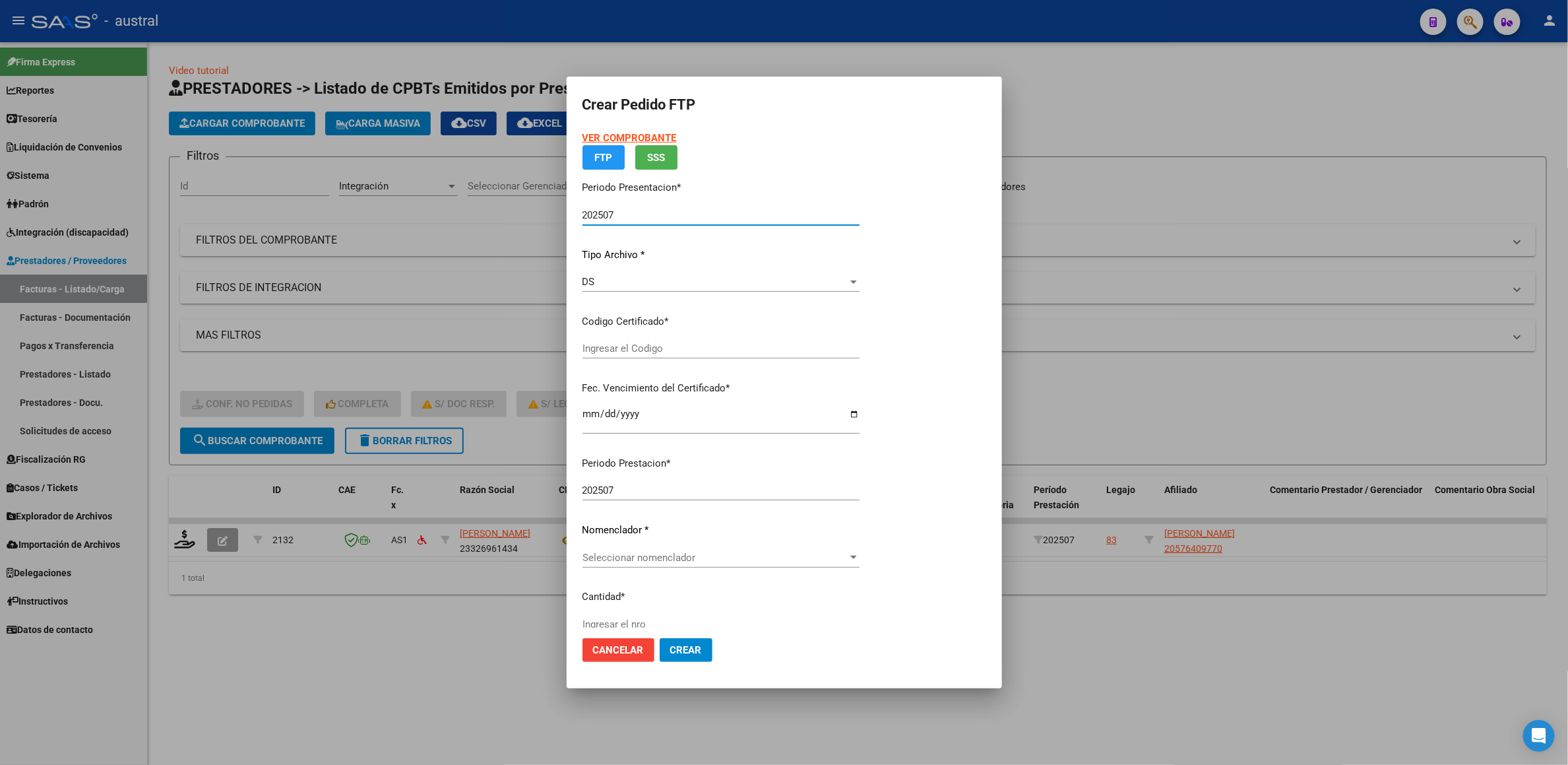
type input "7099736762"
type input "[DATE]"
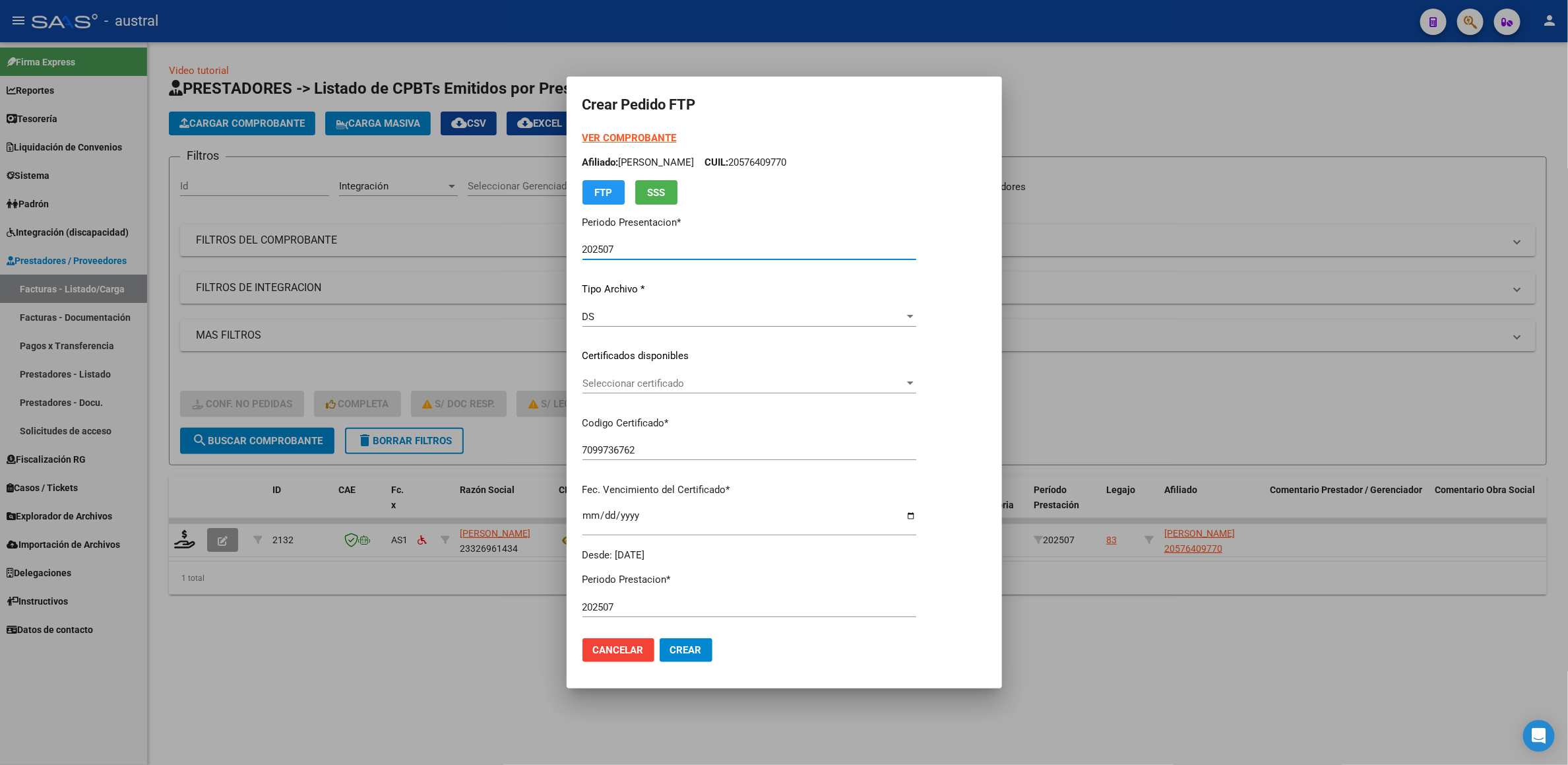
click at [614, 381] on span "Seleccionar certificado" at bounding box center [744, 383] width 322 height 12
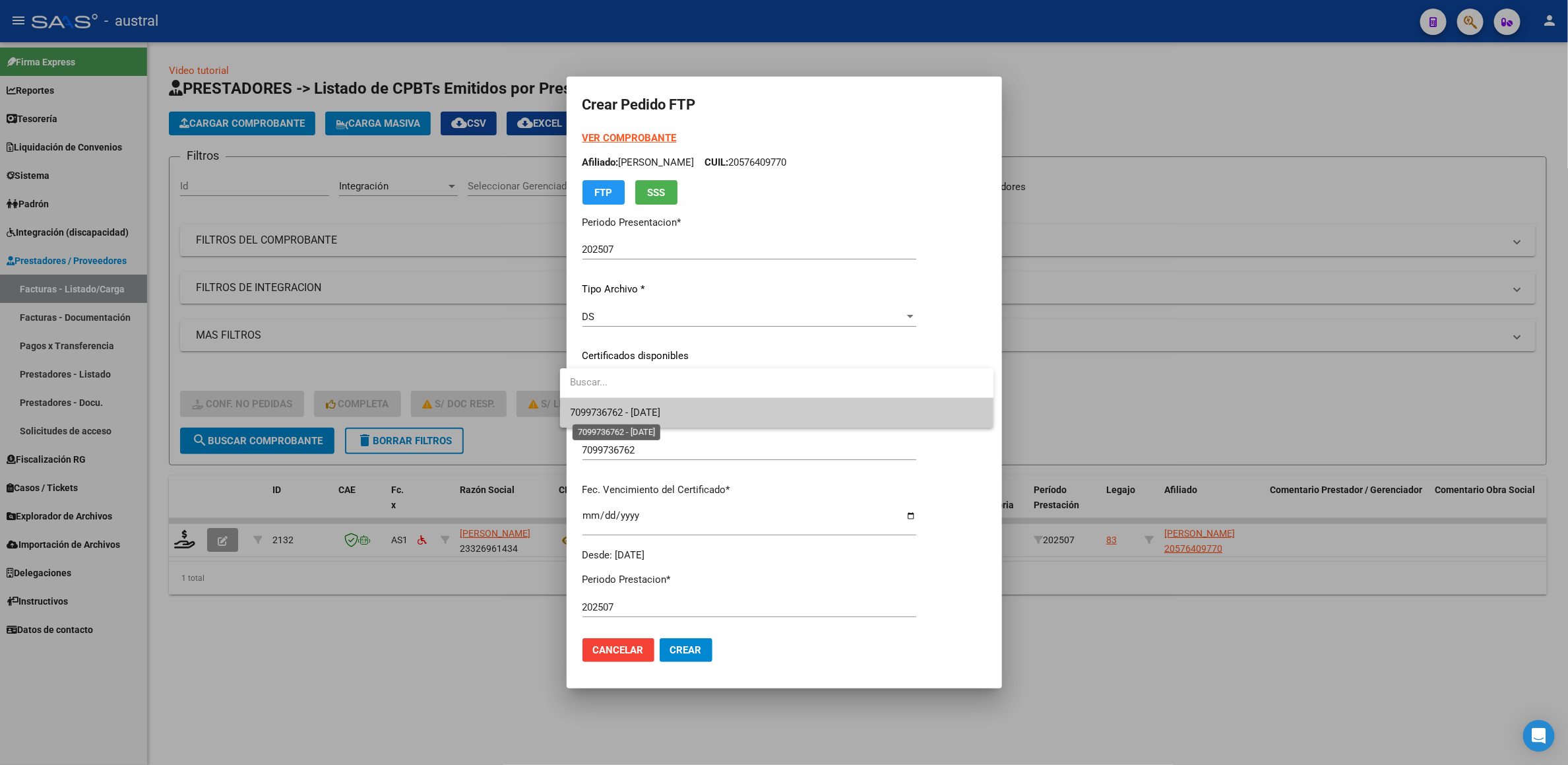
drag, startPoint x: 625, startPoint y: 407, endPoint x: 640, endPoint y: 414, distance: 16.6
click at [625, 408] on span "7099736762 - [DATE]" at bounding box center [616, 413] width 91 height 12
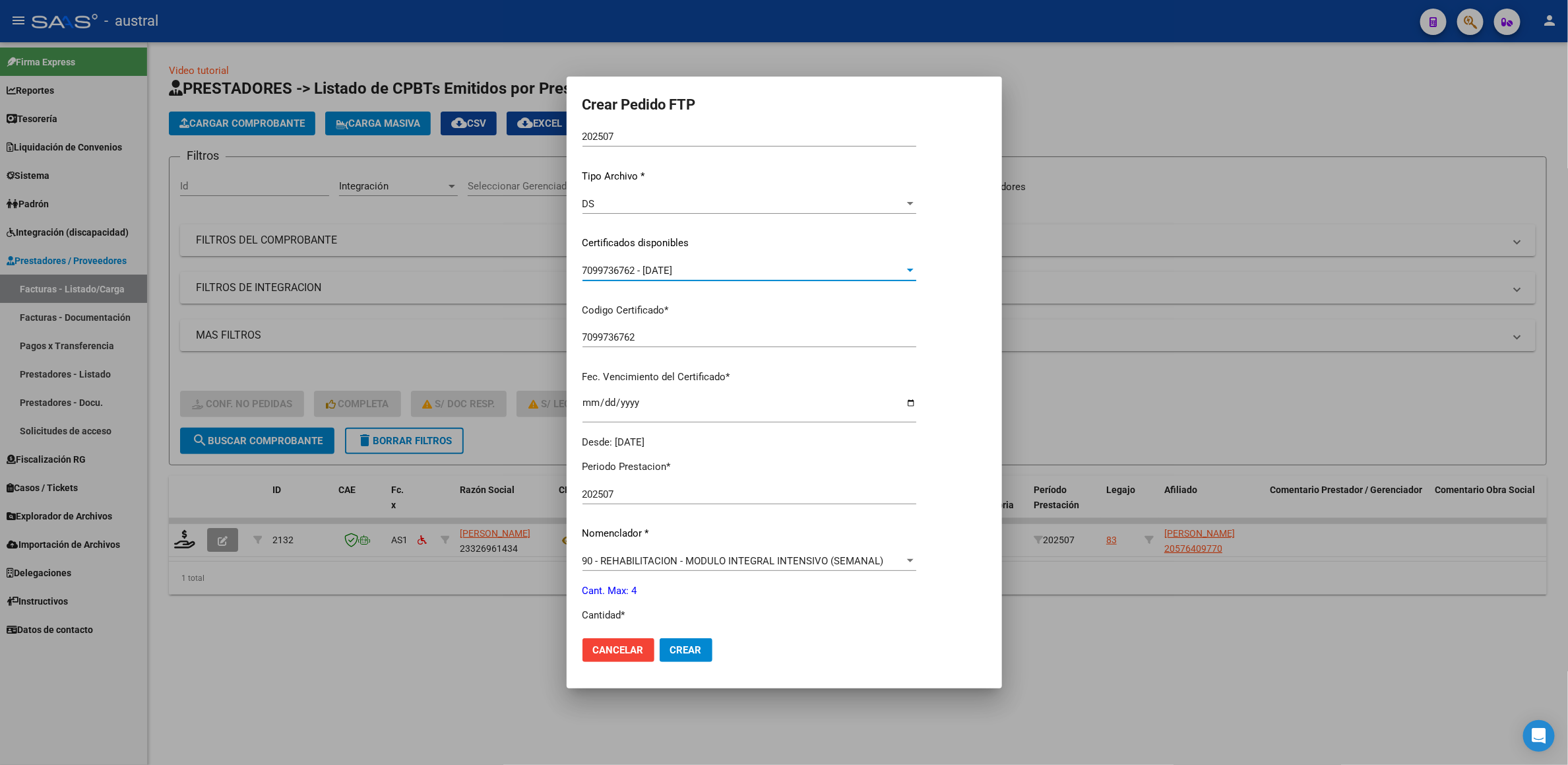
scroll to position [350, 0]
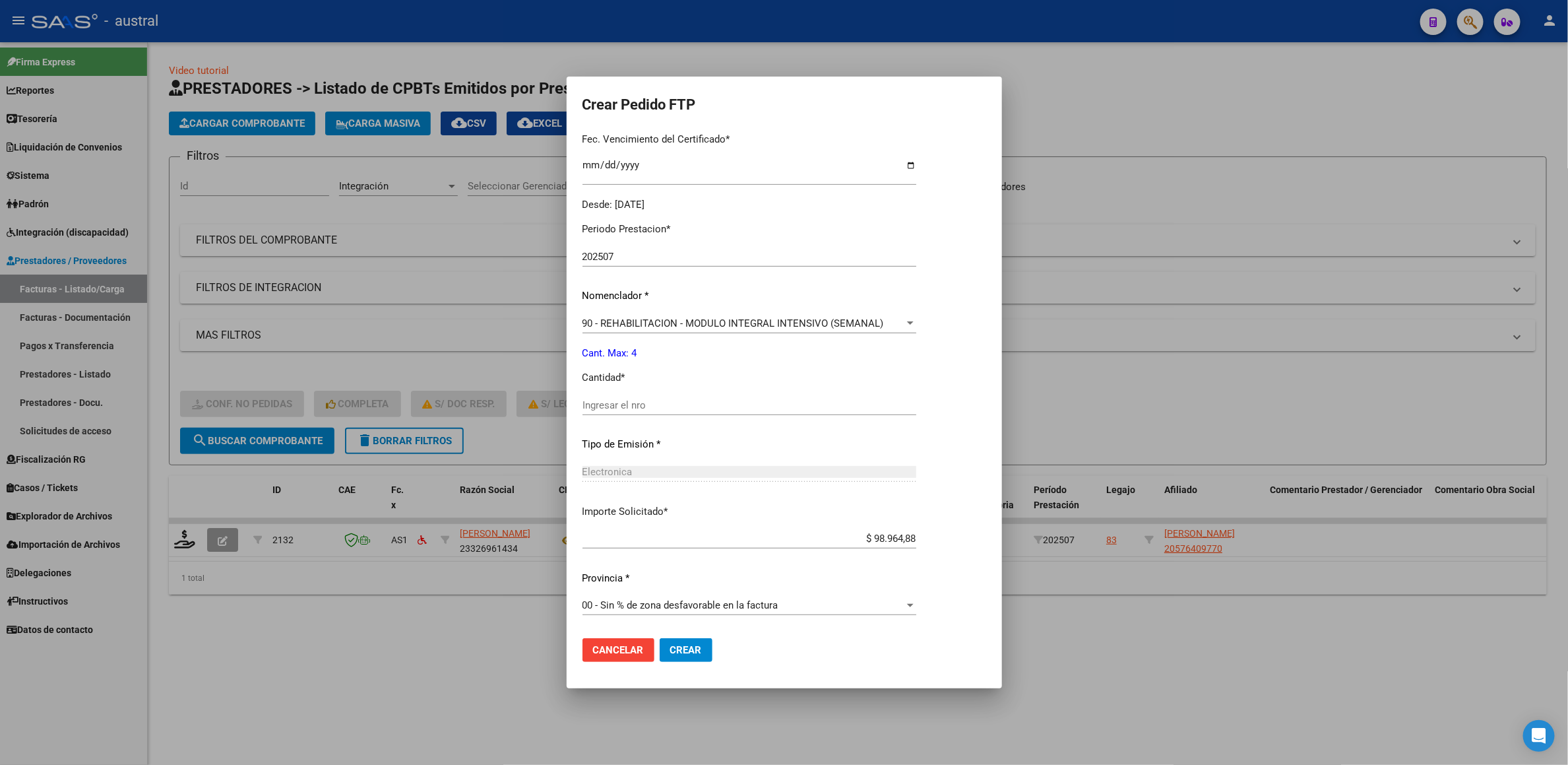
click at [656, 396] on div "Ingresar el nro" at bounding box center [749, 405] width 334 height 20
type input "4"
click at [689, 652] on span "Crear" at bounding box center [685, 650] width 31 height 12
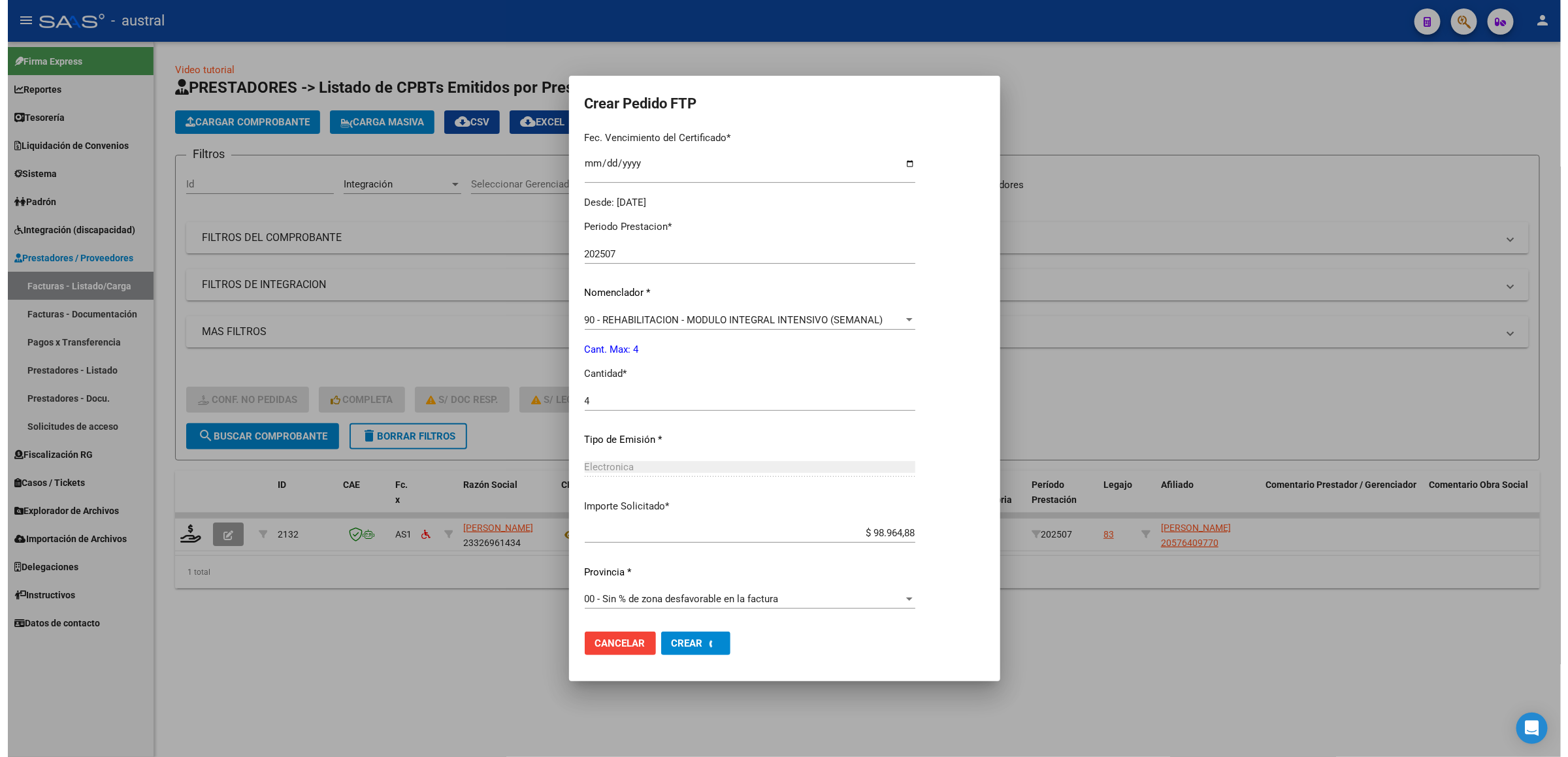
scroll to position [273, 0]
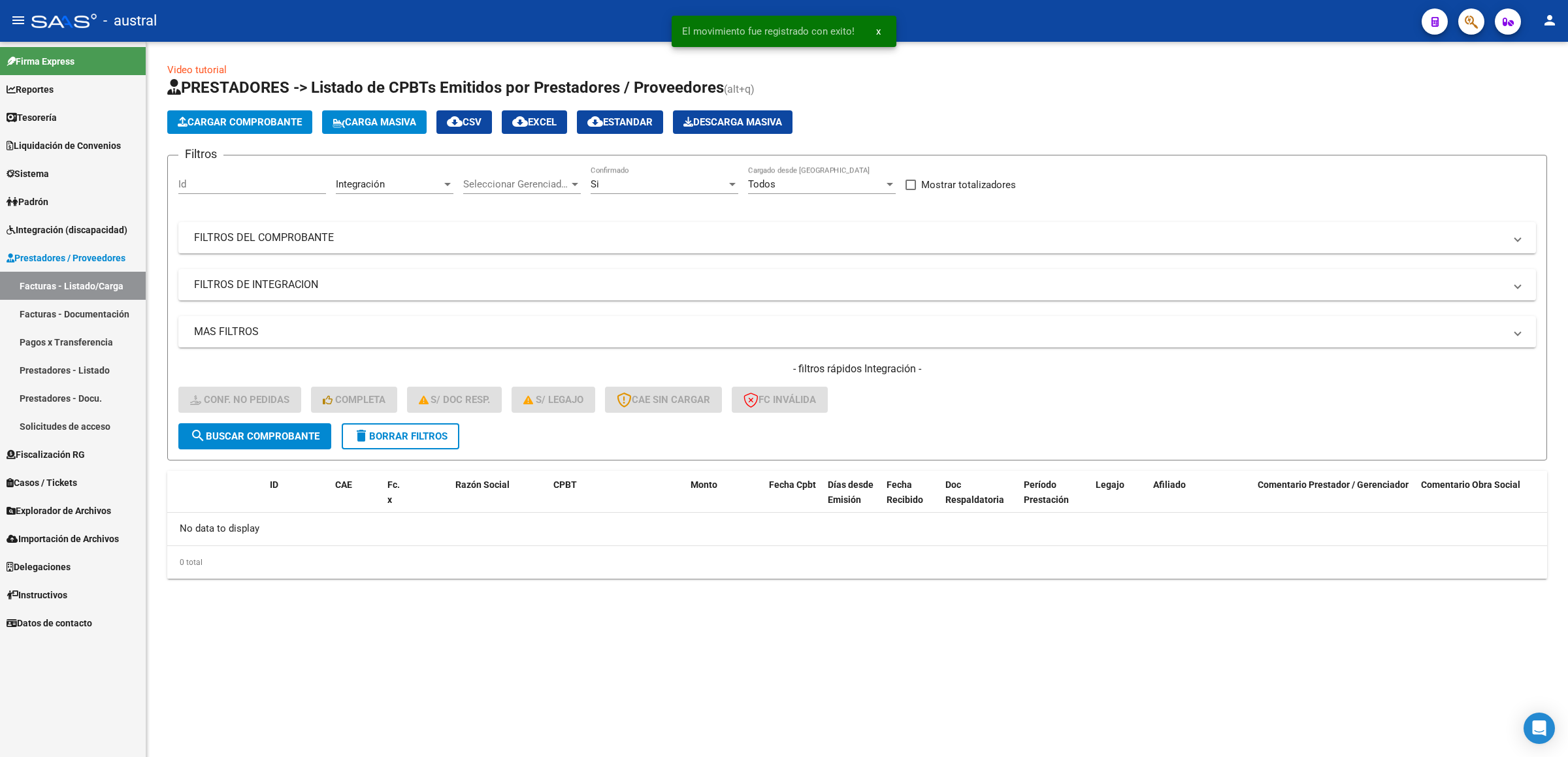
click at [82, 244] on link "Prestadores / Proveedores" at bounding box center [72, 258] width 145 height 28
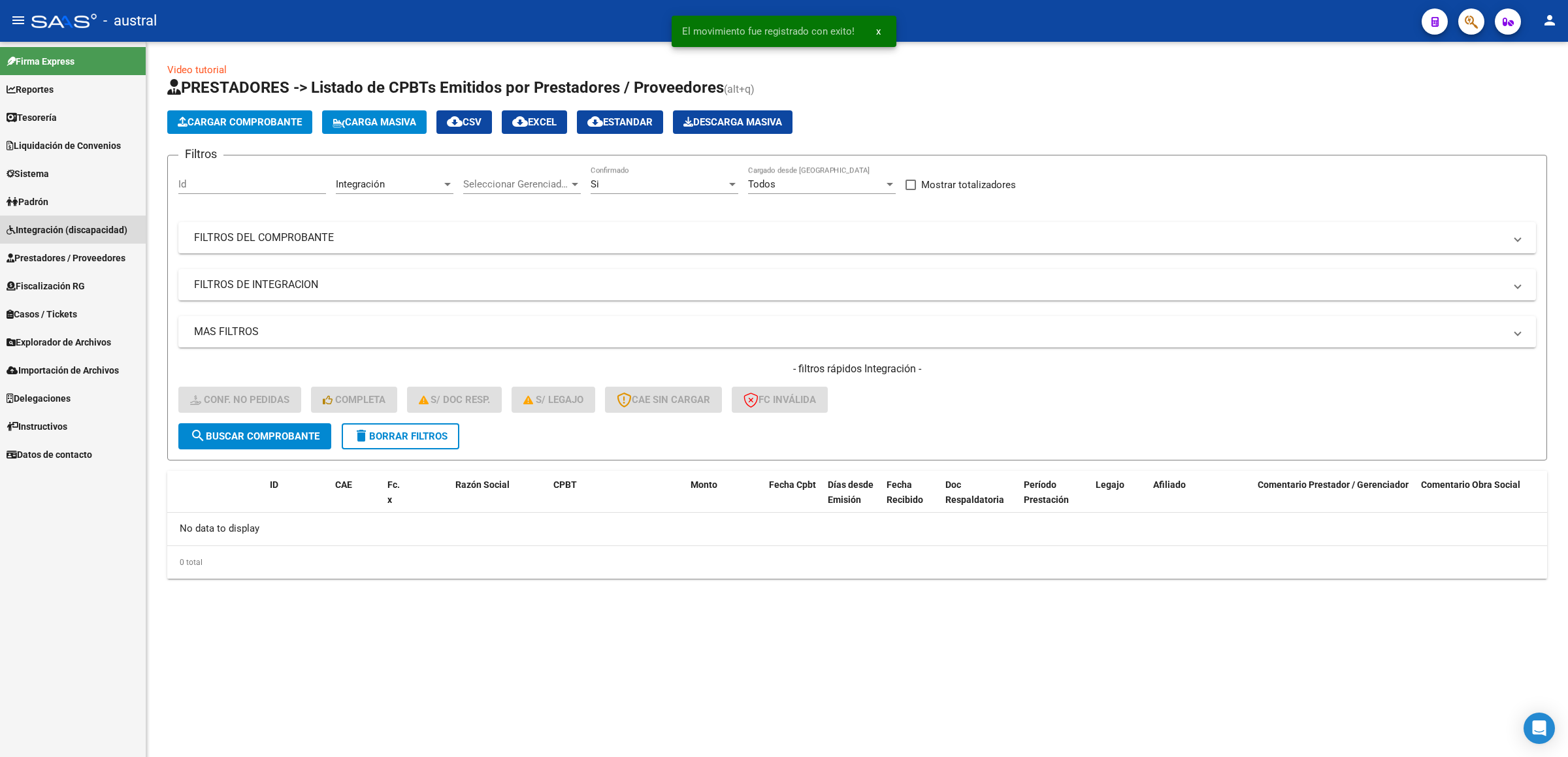
click at [98, 236] on span "Integración (discapacidad)" at bounding box center [67, 230] width 121 height 14
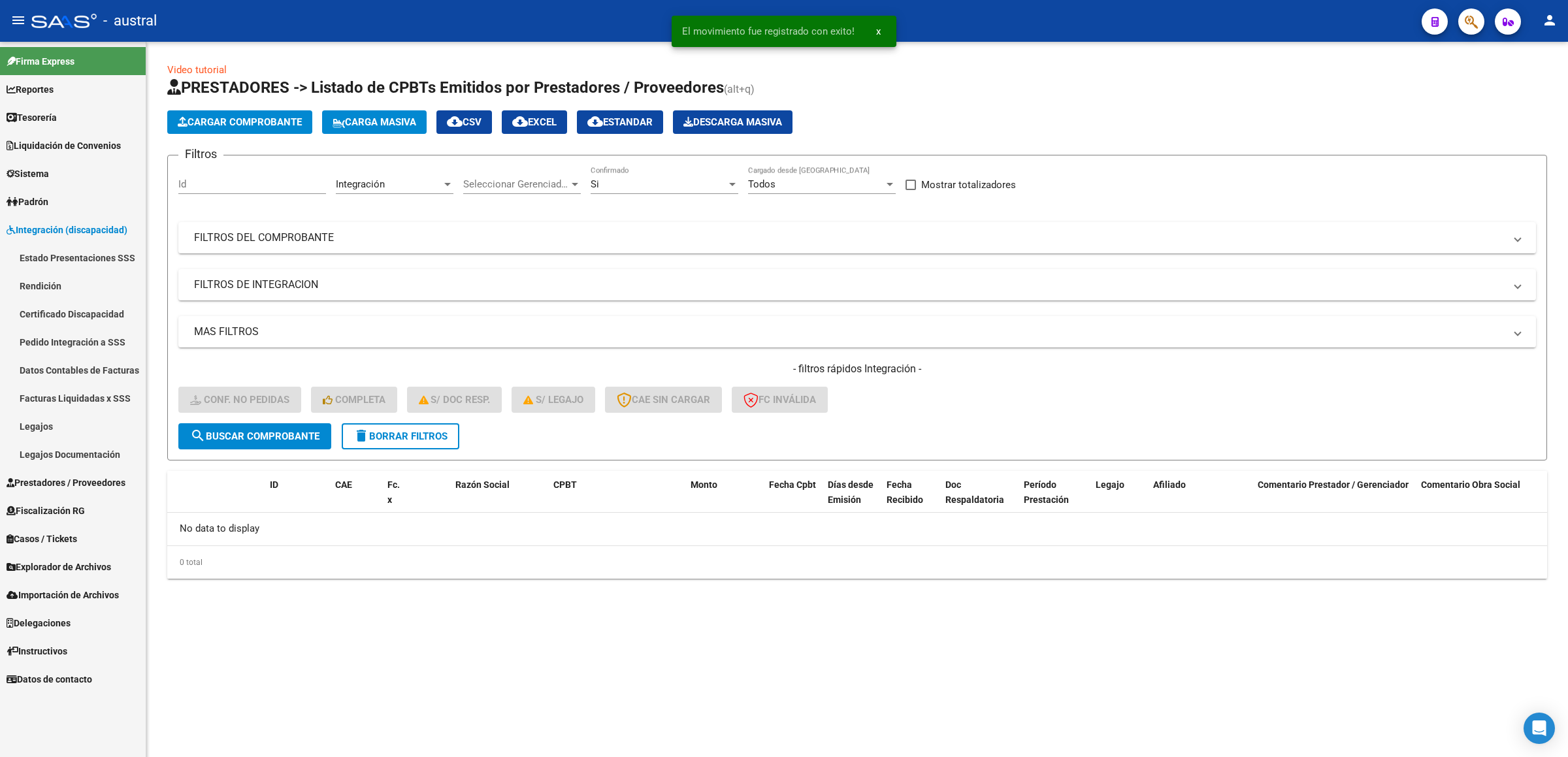
click at [118, 339] on link "Pedido Integración a SSS" at bounding box center [72, 342] width 145 height 28
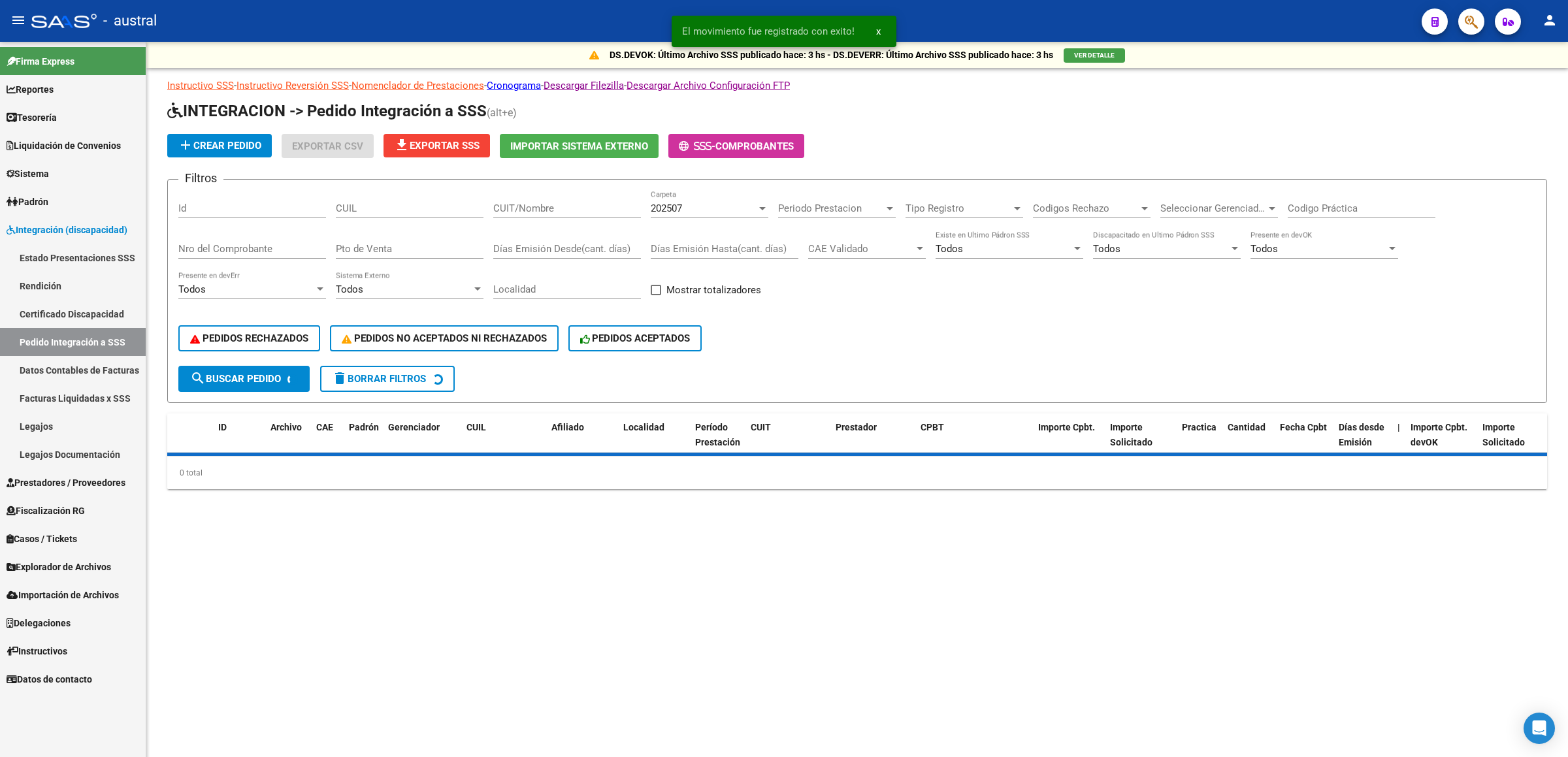
click at [556, 208] on input "CUIT/Nombre" at bounding box center [567, 208] width 148 height 12
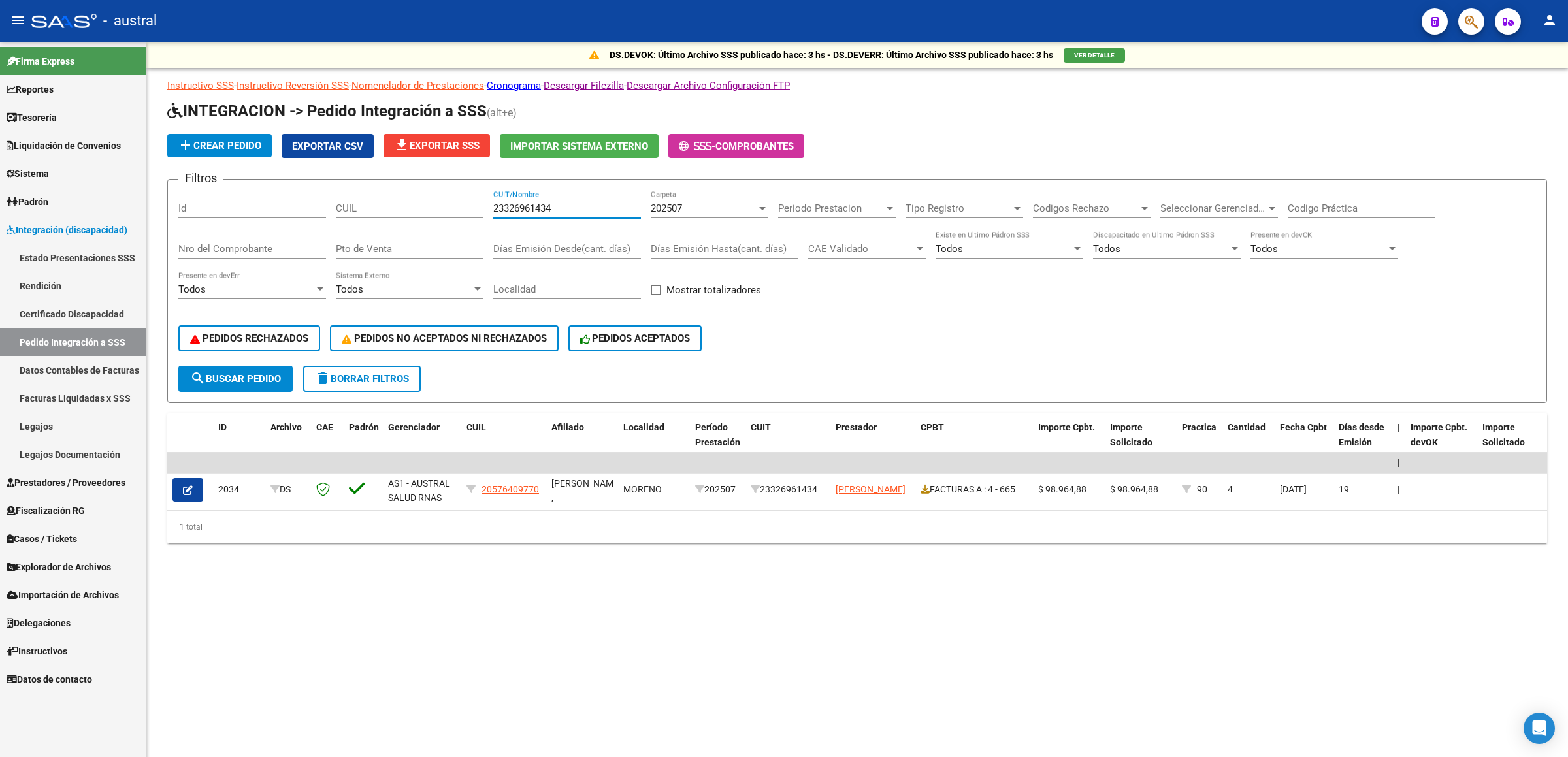
drag, startPoint x: 567, startPoint y: 208, endPoint x: 363, endPoint y: 192, distance: 204.6
click at [368, 196] on div "Filtros Id CUIL 23326961434 CUIT/Nombre 202507 Carpeta Periodo Prestacion Perio…" at bounding box center [857, 278] width 1358 height 176
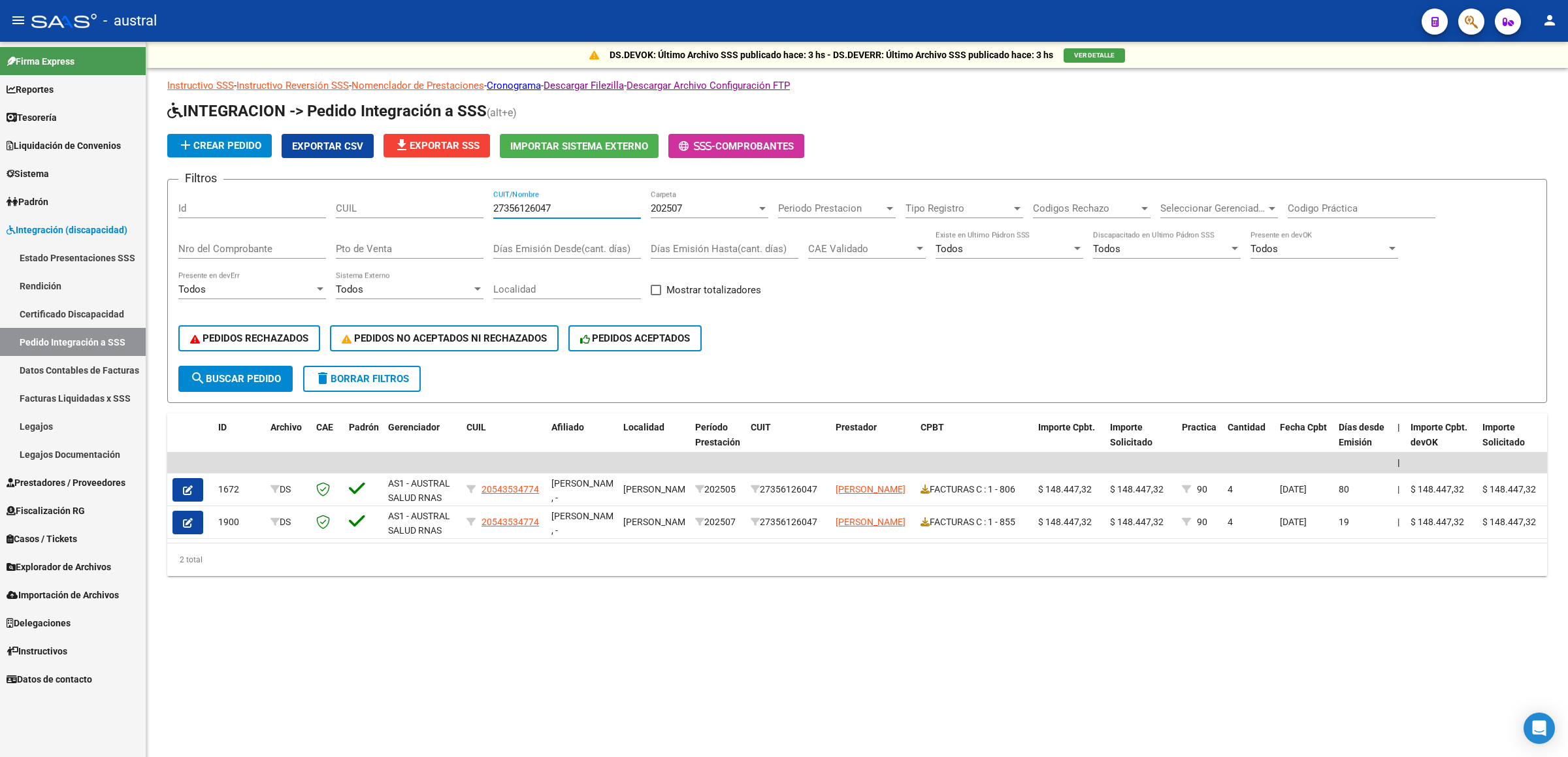
type input "27356126047"
